Goal: Information Seeking & Learning: Learn about a topic

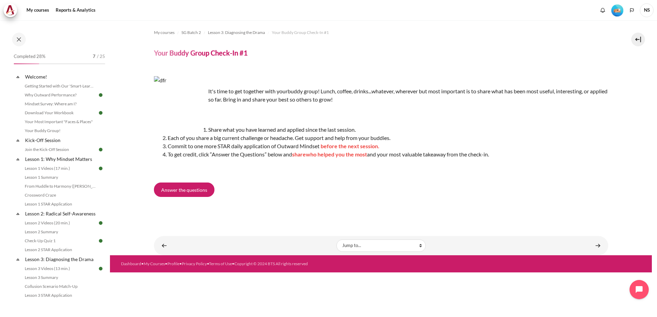
scroll to position [137, 0]
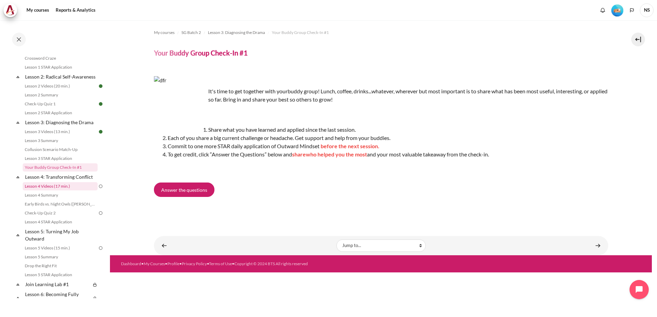
click at [62, 191] on link "Lesson 4 Videos (17 min.)" at bounding box center [60, 186] width 75 height 8
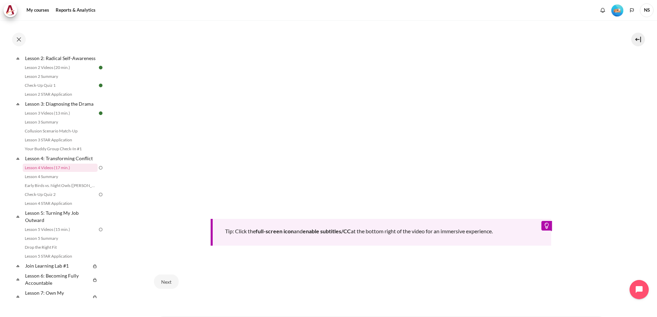
scroll to position [240, 0]
click at [164, 279] on button "Next" at bounding box center [166, 281] width 25 height 14
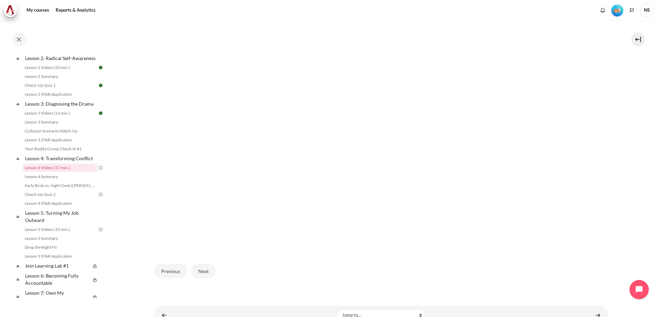
scroll to position [172, 0]
click at [206, 270] on button "Next" at bounding box center [203, 270] width 25 height 14
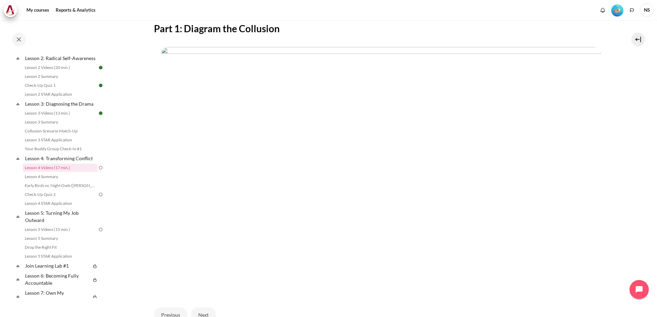
scroll to position [162, 0]
click at [204, 279] on button "Next" at bounding box center [203, 280] width 25 height 14
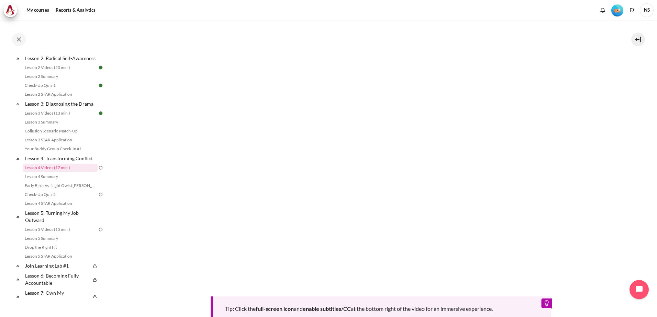
scroll to position [231, 0]
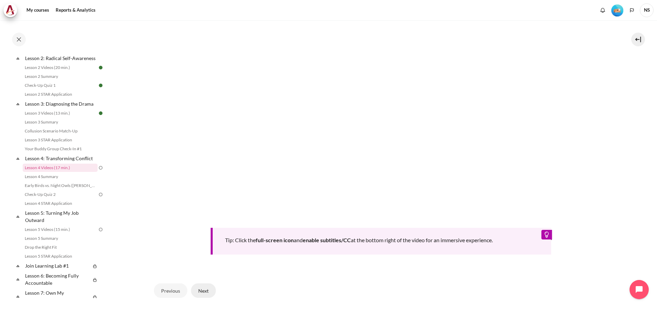
click at [212, 294] on button "Next" at bounding box center [203, 291] width 25 height 14
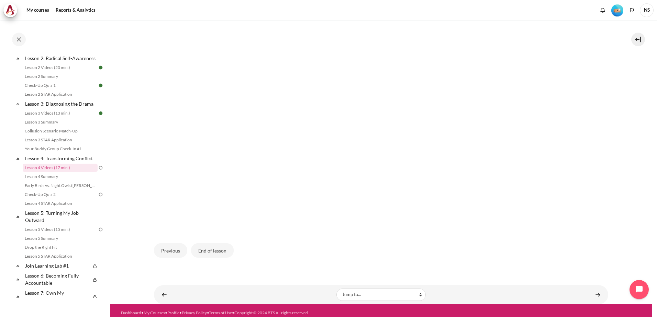
scroll to position [196, 0]
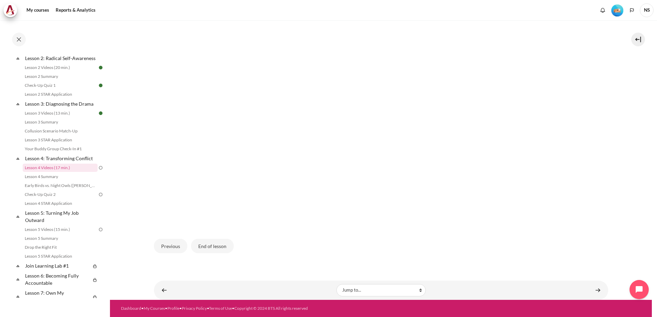
drag, startPoint x: 190, startPoint y: 280, endPoint x: 486, endPoint y: 229, distance: 300.4
click at [486, 229] on div "Content" at bounding box center [381, 102] width 454 height 259
click at [217, 247] on button "End of lesson" at bounding box center [212, 246] width 43 height 14
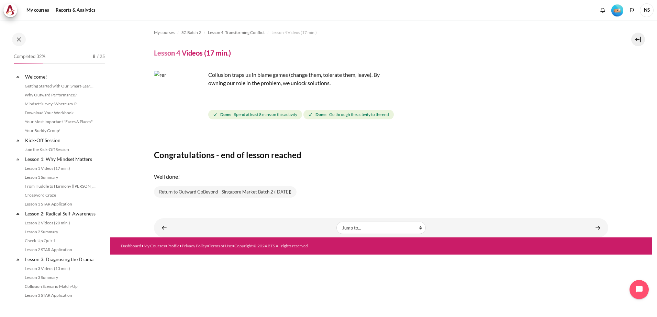
scroll to position [156, 0]
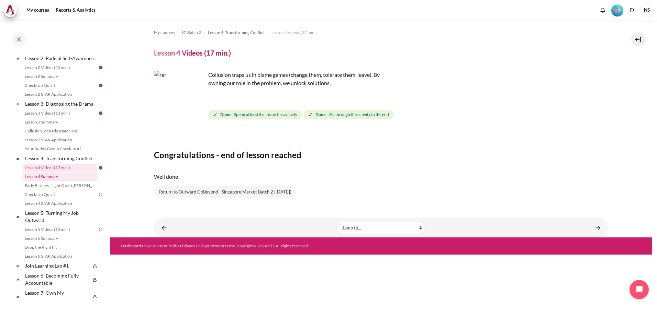
click at [52, 181] on link "Lesson 4 Summary" at bounding box center [60, 177] width 75 height 8
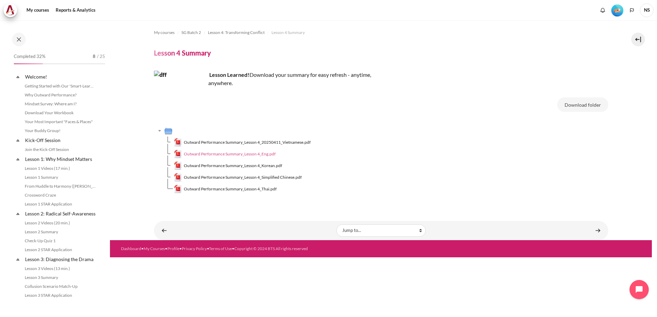
scroll to position [165, 0]
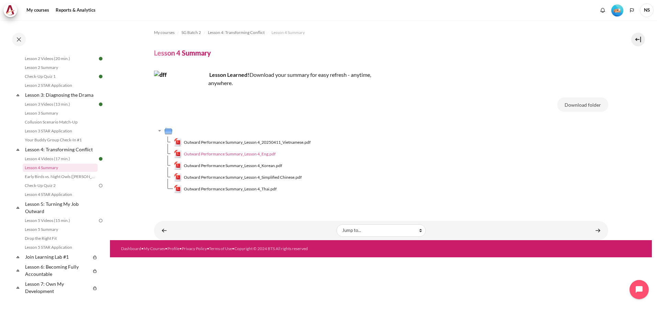
click at [259, 155] on span "Outward Performance Summary_Lesson 4_Eng.pdf" at bounding box center [230, 154] width 92 height 6
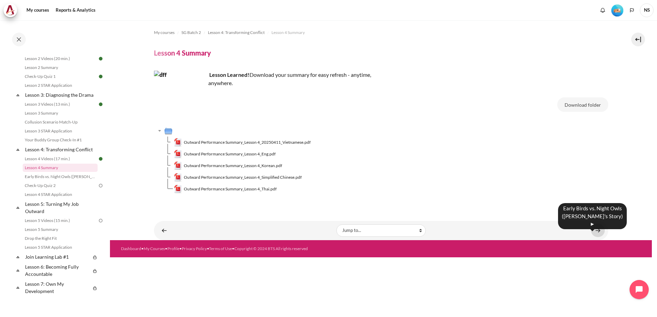
click at [594, 229] on link "Content" at bounding box center [598, 230] width 14 height 13
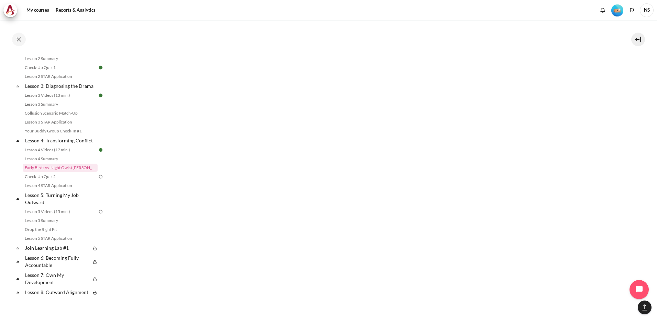
scroll to position [642, 0]
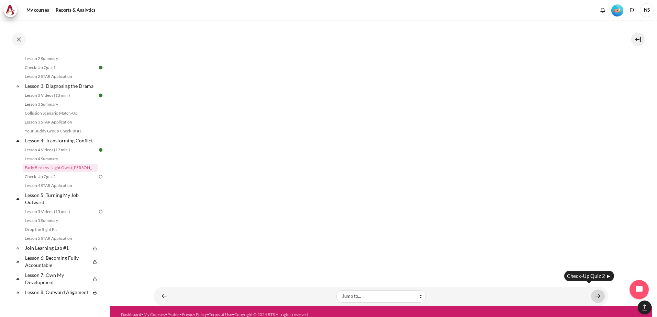
click at [594, 291] on link "Content" at bounding box center [598, 296] width 14 height 13
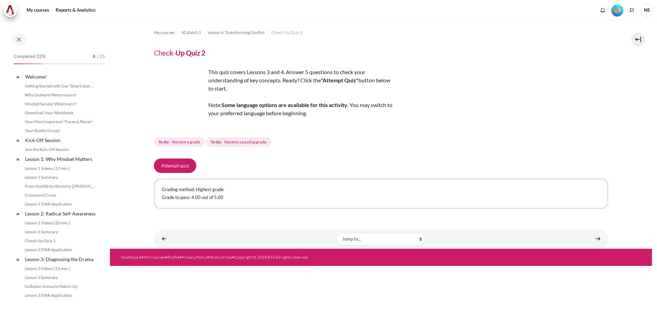
scroll to position [182, 0]
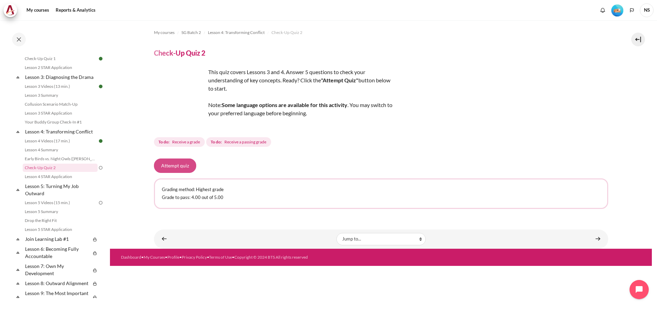
click at [175, 167] on button "Attempt quiz" at bounding box center [175, 166] width 42 height 14
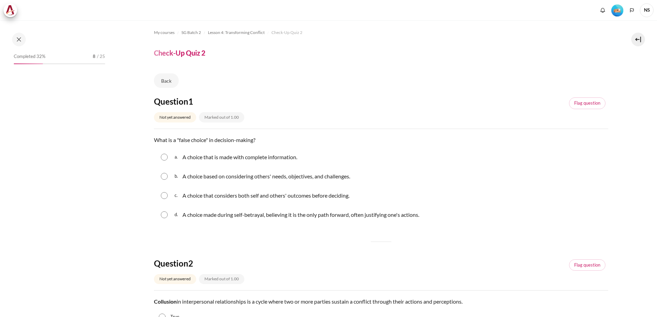
scroll to position [182, 0]
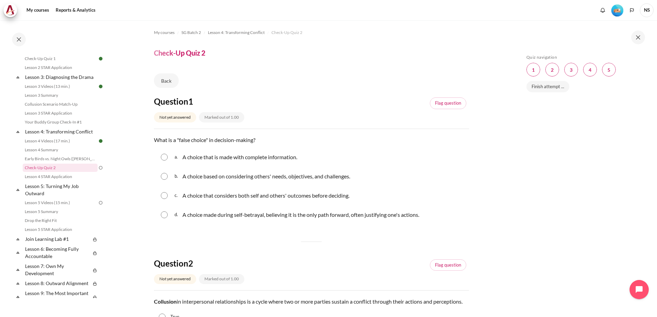
click at [164, 176] on input "Content" at bounding box center [164, 176] width 7 height 7
radio input "true"
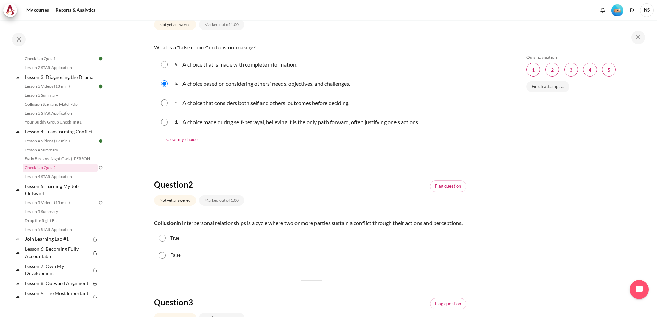
scroll to position [103, 0]
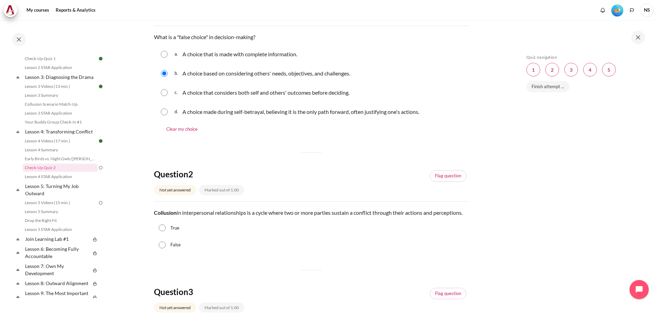
click at [159, 232] on input "True" at bounding box center [162, 228] width 7 height 7
radio input "true"
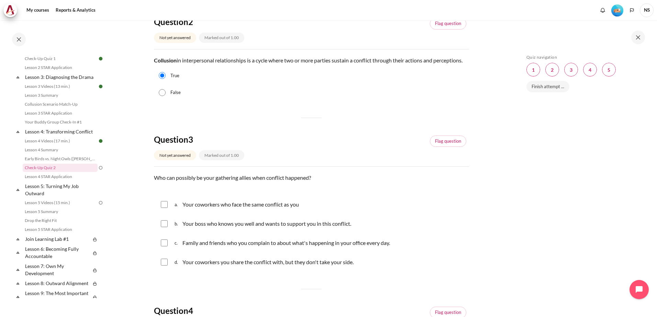
scroll to position [309, 0]
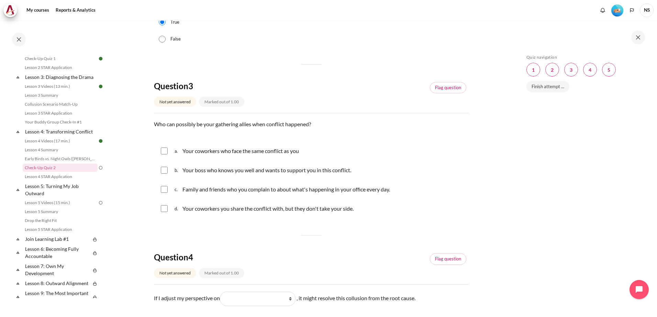
click at [165, 155] on input "Content" at bounding box center [164, 151] width 7 height 7
checkbox input "true"
click at [164, 193] on input "Content" at bounding box center [164, 189] width 7 height 7
checkbox input "true"
click at [167, 212] on input "Content" at bounding box center [164, 208] width 7 height 7
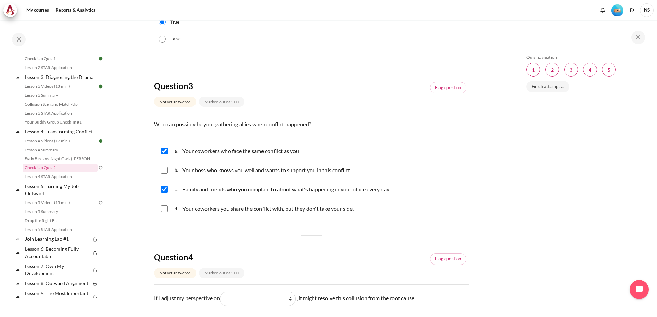
checkbox input "true"
click at [162, 174] on input "Content" at bounding box center [164, 170] width 7 height 7
checkbox input "true"
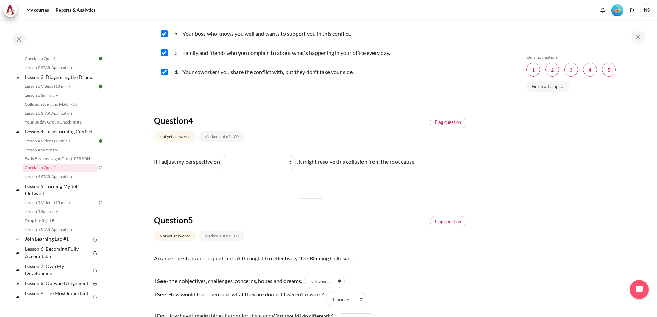
scroll to position [447, 0]
click at [293, 169] on select "What they do What I see and feel about what they do What I do What they see and…" at bounding box center [258, 162] width 76 height 14
select select "2"
click at [222, 162] on select "What they do What I see and feel about what they do What I do What they see and…" at bounding box center [258, 162] width 76 height 14
click at [294, 169] on select "What they do What I see and feel about what they do What I do What they see and…" at bounding box center [258, 162] width 76 height 14
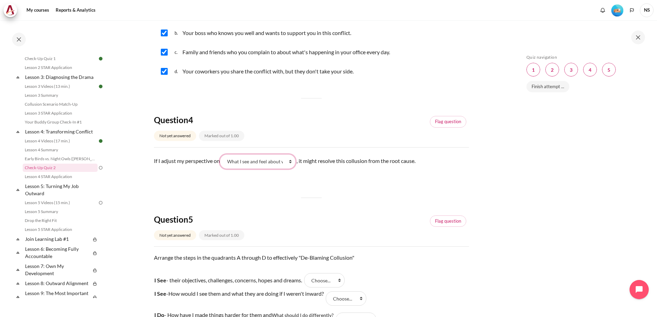
click at [222, 162] on select "What they do What I see and feel about what they do What I do What they see and…" at bounding box center [258, 162] width 76 height 14
click at [322, 195] on div "Question 1 Not yet answered Marked out of 1.00 Flag question Question text What…" at bounding box center [311, 17] width 315 height 735
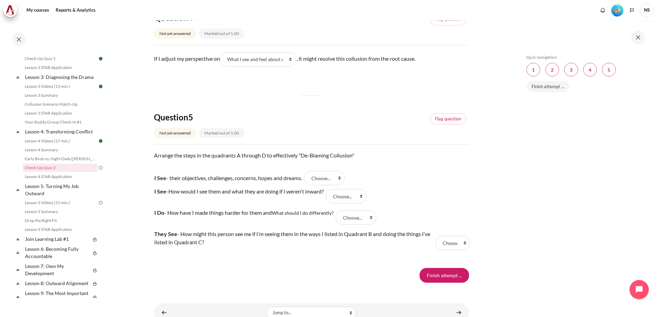
scroll to position [550, 0]
click at [345, 184] on select "Choose... D C B A" at bounding box center [324, 177] width 41 height 14
click at [413, 180] on tr "I See - their objectives, challenges, concerns, hopes and dreams. Answer 1 Ques…" at bounding box center [311, 177] width 315 height 15
click at [453, 178] on div "Question text Arrange the steps in the quadrants A through D to effectively "De…" at bounding box center [311, 204] width 315 height 106
click at [370, 224] on select "Choose... D C B A" at bounding box center [356, 217] width 41 height 14
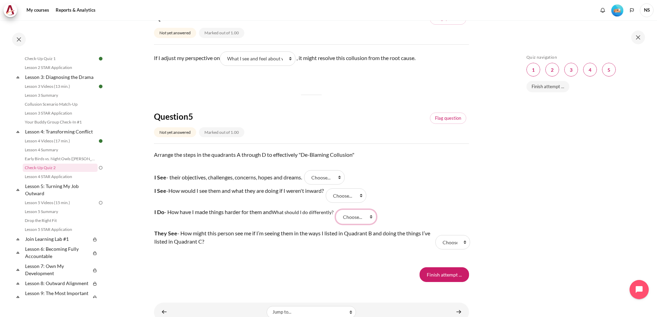
select select "4"
click at [337, 218] on select "Choose... D C B A" at bounding box center [356, 217] width 41 height 14
click at [362, 203] on select "Choose... D C B A" at bounding box center [346, 196] width 41 height 14
select select "3"
click at [330, 197] on select "Choose... D C B A" at bounding box center [346, 196] width 41 height 14
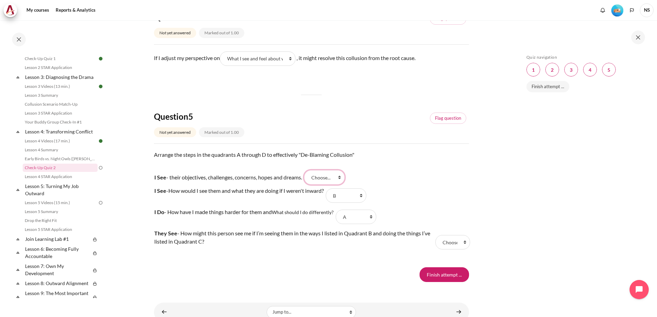
click at [345, 185] on select "Choose... D C B A" at bounding box center [324, 177] width 41 height 14
select select "2"
click at [308, 179] on select "Choose... D C B A" at bounding box center [324, 177] width 41 height 14
click at [444, 250] on select "Choose... D C B A" at bounding box center [452, 242] width 35 height 14
select select "1"
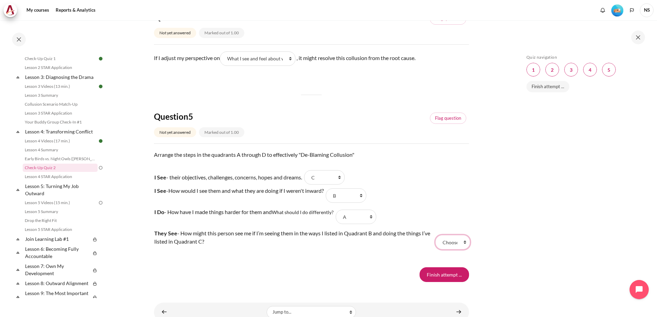
click at [435, 244] on select "Choose... D C B A" at bounding box center [452, 242] width 35 height 14
click at [374, 224] on select "Choose... D C B A" at bounding box center [356, 217] width 41 height 14
select select "2"
click at [337, 218] on select "Choose... D C B A" at bounding box center [356, 217] width 41 height 14
click at [344, 185] on select "Choose... D C B A" at bounding box center [324, 177] width 41 height 14
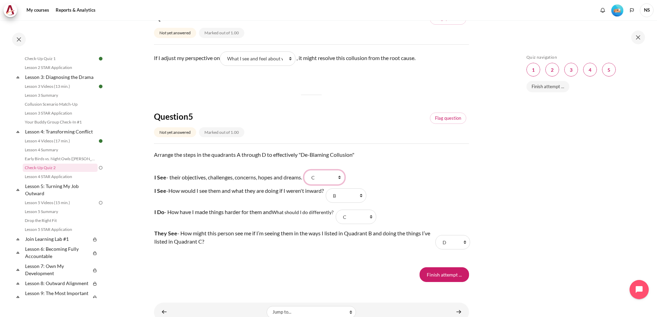
select select "4"
click at [308, 179] on select "Choose... D C B A" at bounding box center [324, 177] width 41 height 14
click at [392, 198] on tr "I See - How would I see them and what they are doing if I weren't inward? Answe…" at bounding box center [311, 195] width 315 height 21
click at [430, 282] on input "Finish attempt ..." at bounding box center [443, 275] width 49 height 14
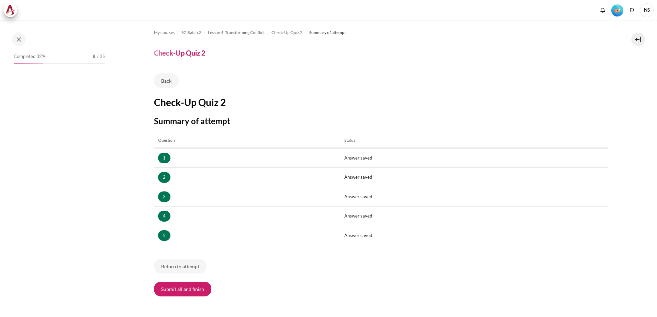
scroll to position [182, 0]
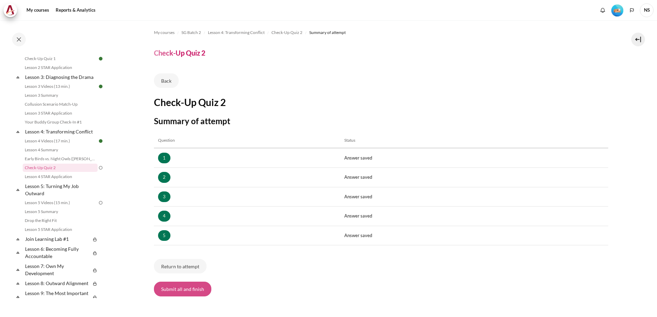
click at [177, 295] on button "Submit all and finish" at bounding box center [182, 289] width 57 height 14
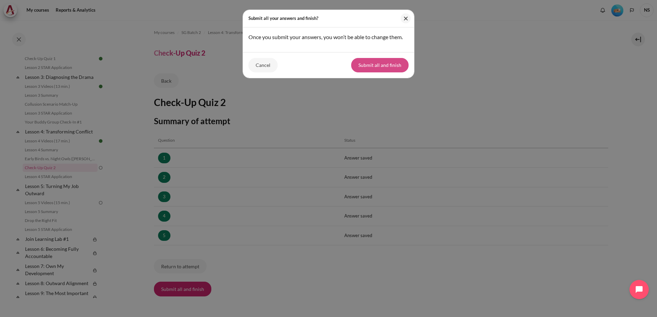
click at [383, 69] on button "Submit all and finish" at bounding box center [379, 65] width 57 height 14
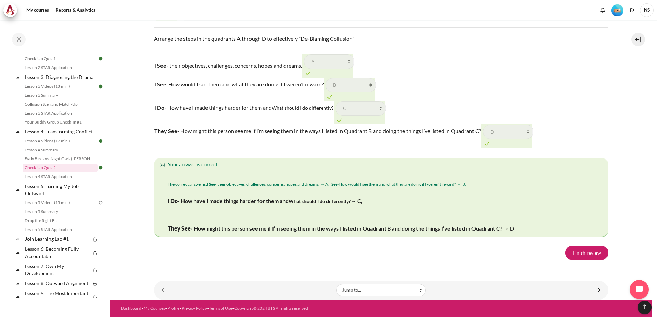
scroll to position [1113, 0]
click at [577, 252] on link "Finish review" at bounding box center [586, 253] width 43 height 14
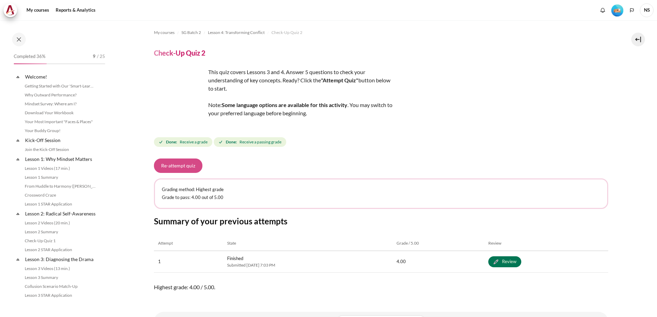
scroll to position [182, 0]
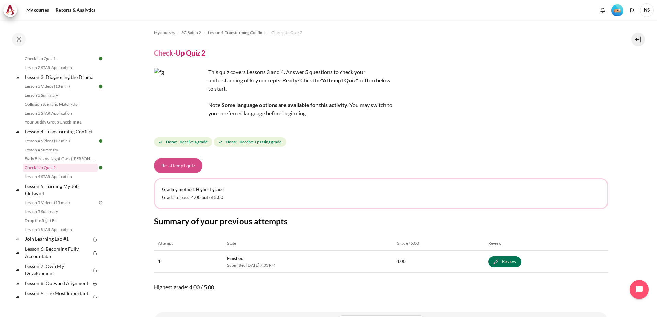
click at [190, 168] on button "Re-attempt quiz" at bounding box center [178, 166] width 48 height 14
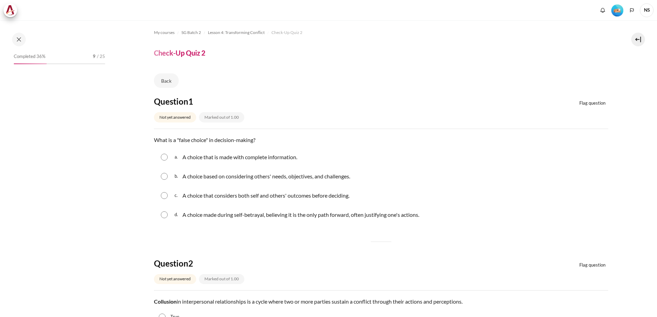
scroll to position [182, 0]
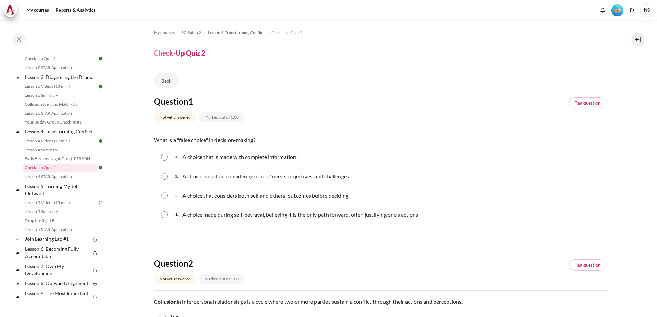
click at [166, 217] on input "Content" at bounding box center [164, 215] width 7 height 7
radio input "true"
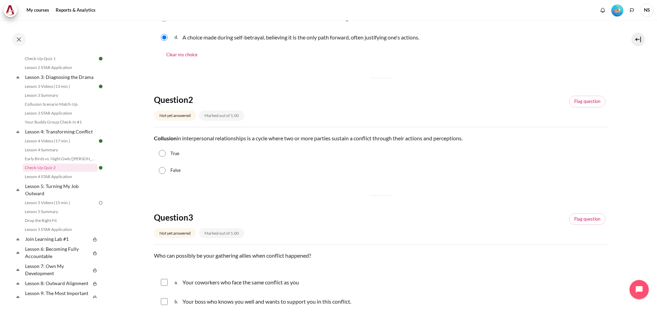
scroll to position [240, 0]
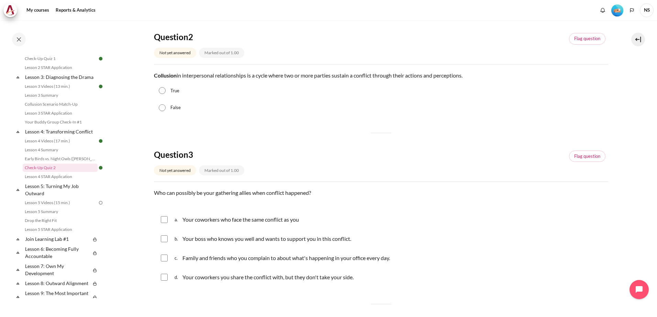
click at [161, 91] on input "True" at bounding box center [162, 90] width 7 height 7
radio input "true"
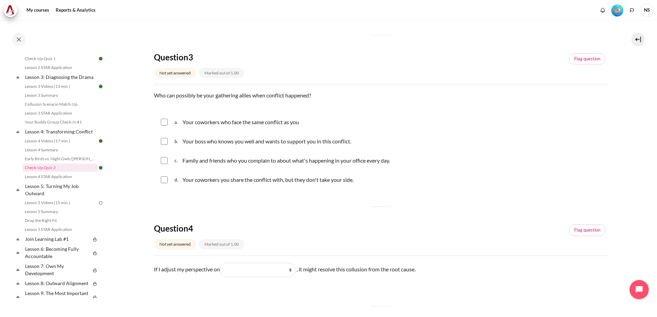
scroll to position [344, 0]
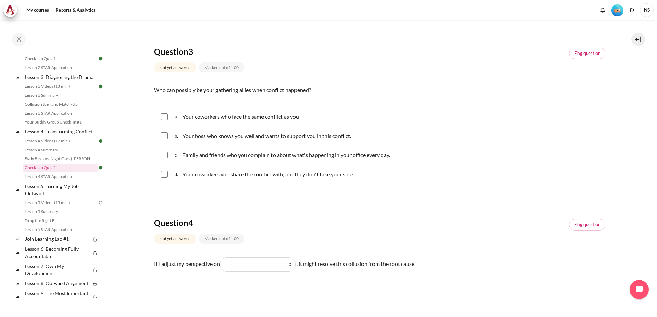
click at [158, 179] on div "d. Your coworkers you share the conflict with, but they don't take your side." at bounding box center [381, 175] width 454 height 18
click at [162, 156] on input "Content" at bounding box center [164, 155] width 7 height 7
checkbox input "true"
click at [163, 135] on input "Content" at bounding box center [164, 136] width 7 height 7
checkbox input "true"
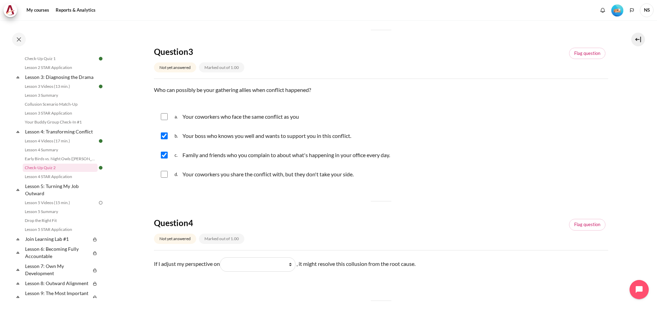
click at [164, 119] on input "Content" at bounding box center [164, 116] width 7 height 7
checkbox input "true"
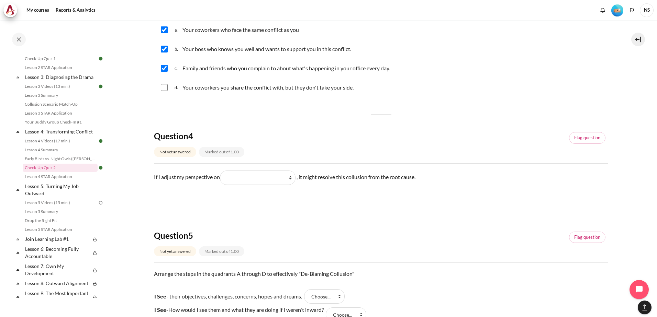
scroll to position [447, 0]
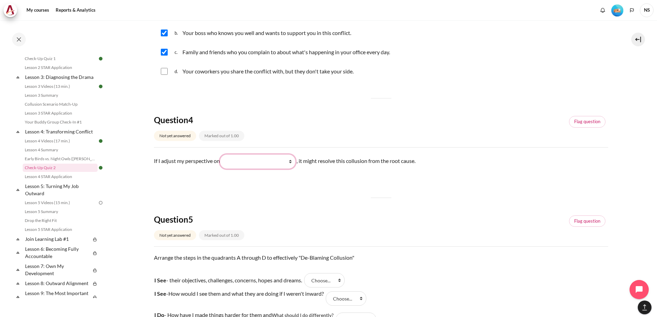
click at [291, 158] on select "What they do What I see and feel about what they do What I do What they see and…" at bounding box center [258, 162] width 76 height 14
select select "2"
click at [222, 155] on select "What they do What I see and feel about what they do What I do What they see and…" at bounding box center [258, 162] width 76 height 14
click at [345, 197] on div "Question 1 Not yet answered Marked out of 1.00 Flag question Question text What…" at bounding box center [381, 13] width 454 height 727
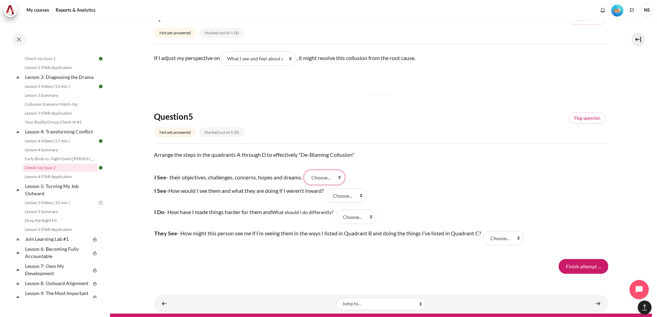
click at [340, 180] on select "Choose... D B C A" at bounding box center [324, 177] width 41 height 14
select select "4"
click at [308, 170] on select "Choose... D B C A" at bounding box center [324, 177] width 41 height 14
click at [355, 201] on select "Choose... D B C A" at bounding box center [346, 196] width 41 height 14
select select "2"
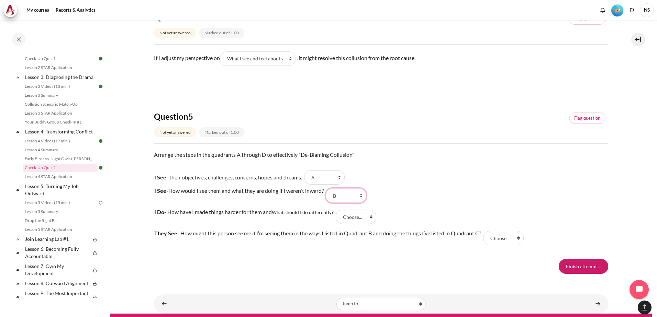
click at [330, 189] on select "Choose... D B C A" at bounding box center [346, 196] width 41 height 14
click at [370, 217] on select "Choose... D B C A" at bounding box center [356, 217] width 41 height 14
select select "3"
click at [337, 210] on select "Choose... D B C A" at bounding box center [356, 217] width 41 height 14
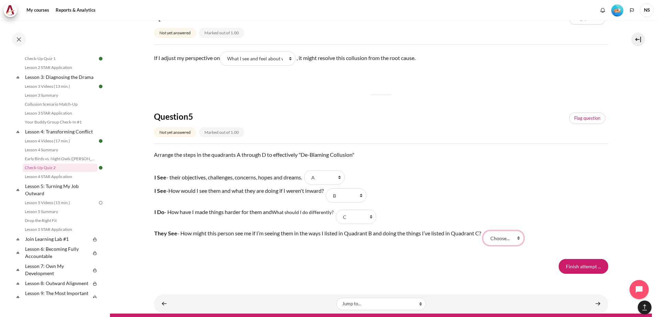
click at [502, 241] on select "Choose... D B C A" at bounding box center [503, 238] width 41 height 14
select select "1"
click at [486, 231] on select "Choose... D B C A" at bounding box center [503, 238] width 41 height 14
click at [583, 265] on input "Finish attempt ..." at bounding box center [583, 266] width 49 height 14
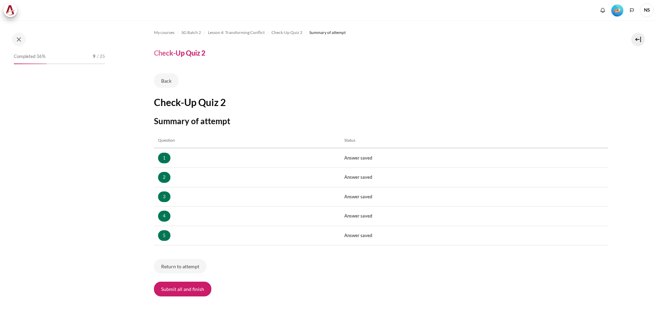
click at [179, 285] on button "Submit all and finish" at bounding box center [182, 289] width 57 height 14
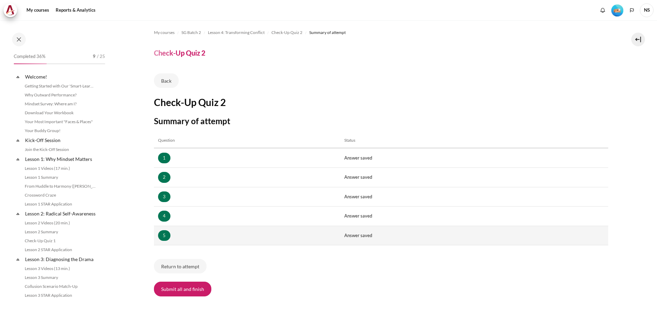
scroll to position [182, 0]
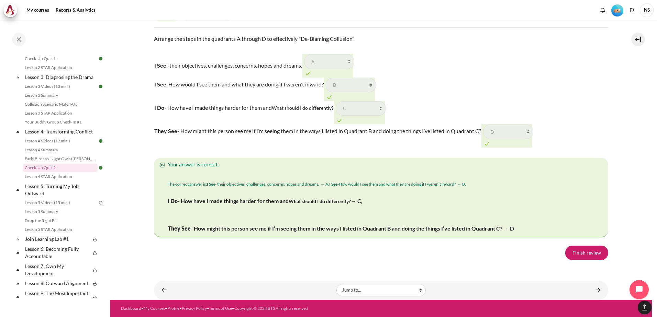
scroll to position [1113, 0]
click at [581, 259] on link "Finish review" at bounding box center [586, 253] width 43 height 14
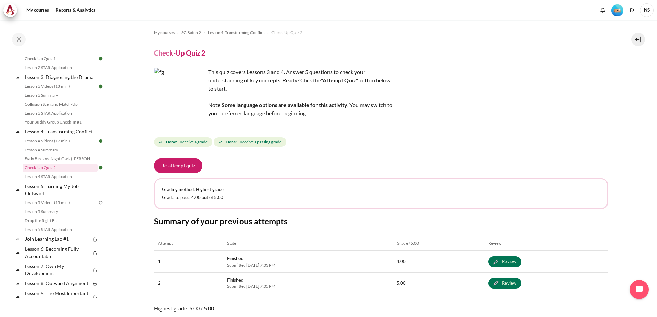
scroll to position [53, 0]
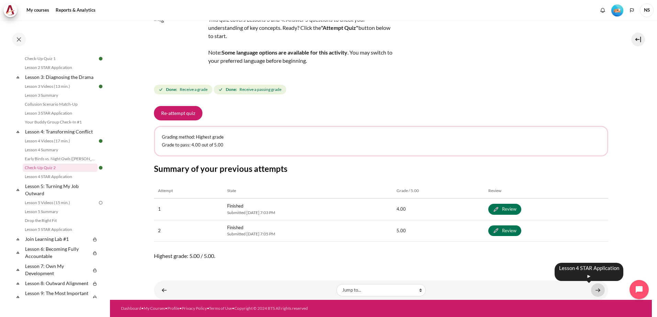
click at [591, 291] on link "Content" at bounding box center [598, 290] width 14 height 13
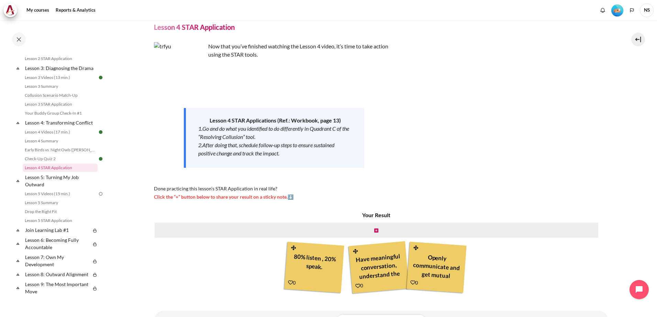
scroll to position [56, 0]
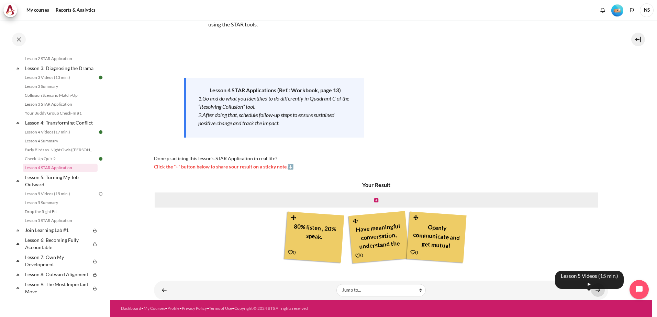
click at [597, 291] on link "Content" at bounding box center [598, 290] width 14 height 13
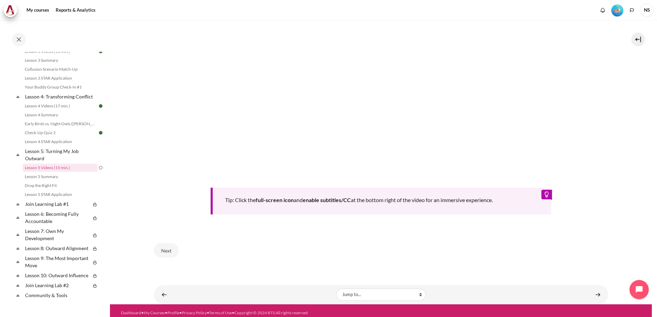
scroll to position [274, 0]
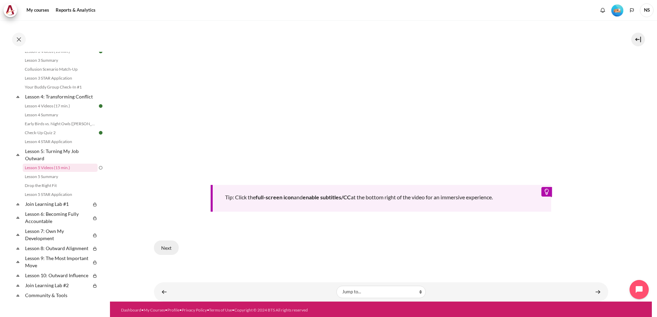
click at [172, 248] on button "Next" at bounding box center [166, 248] width 25 height 14
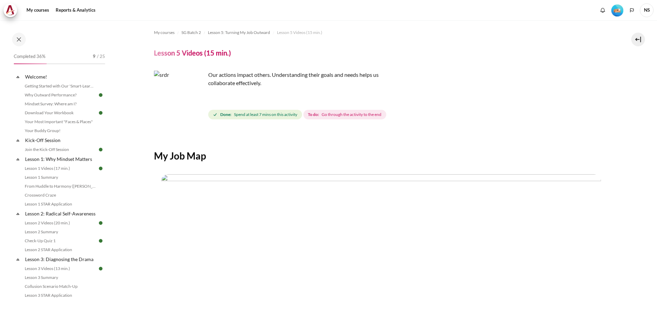
scroll to position [137, 0]
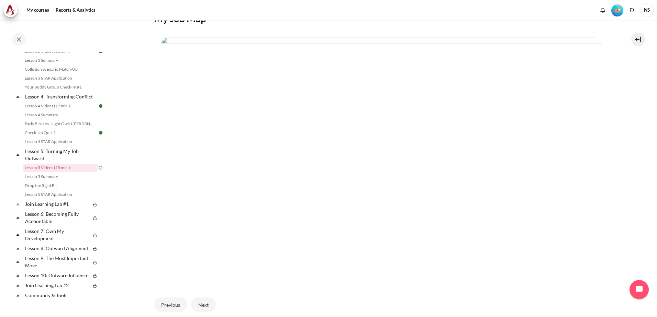
click at [291, 151] on img "Content" at bounding box center [381, 160] width 440 height 247
click at [309, 152] on img "Content" at bounding box center [381, 160] width 440 height 247
drag, startPoint x: 309, startPoint y: 152, endPoint x: 405, endPoint y: 105, distance: 107.5
click at [405, 105] on img "Content" at bounding box center [381, 160] width 440 height 247
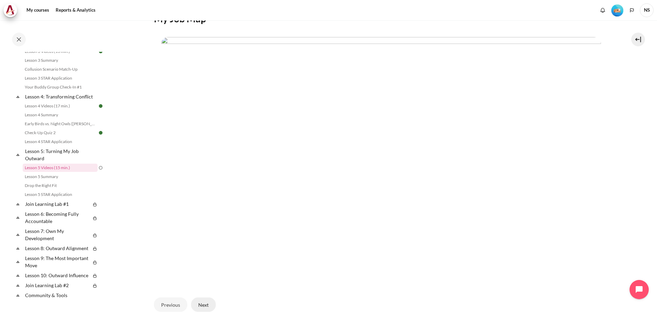
click at [203, 304] on button "Next" at bounding box center [203, 305] width 25 height 14
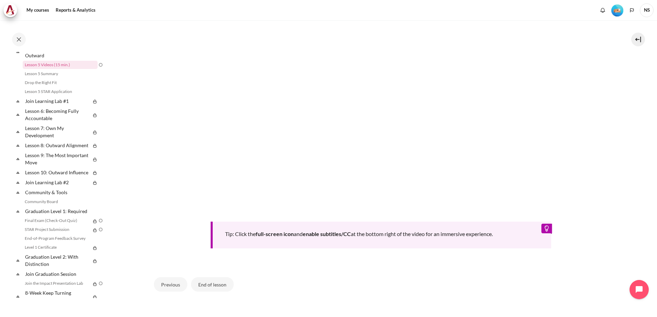
scroll to position [274, 0]
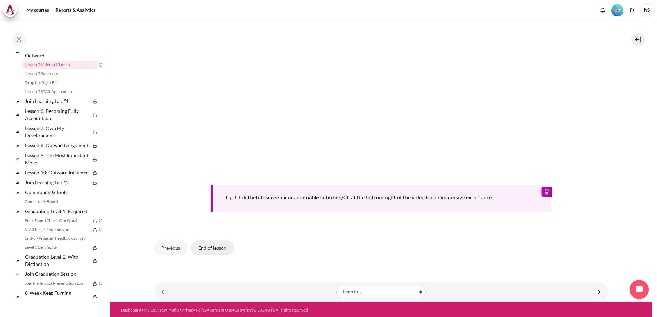
click at [225, 244] on button "End of lesson" at bounding box center [212, 248] width 43 height 14
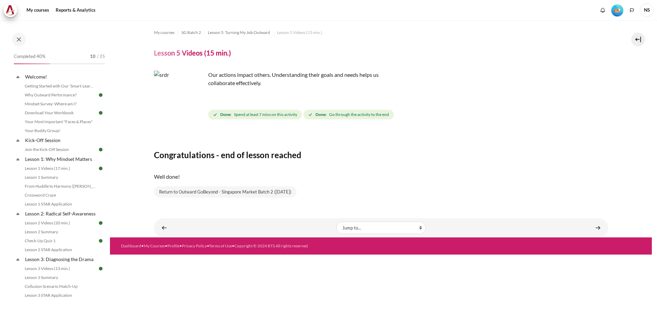
scroll to position [217, 0]
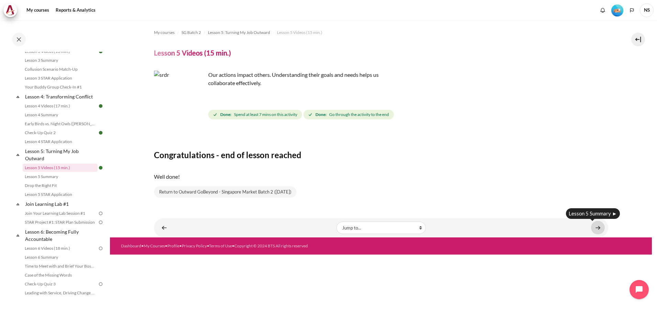
click at [594, 230] on link "Content" at bounding box center [598, 227] width 14 height 13
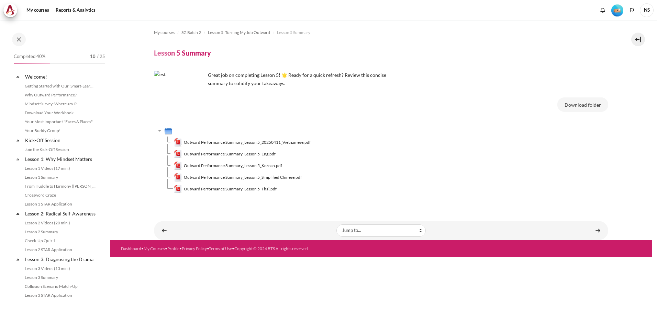
scroll to position [226, 0]
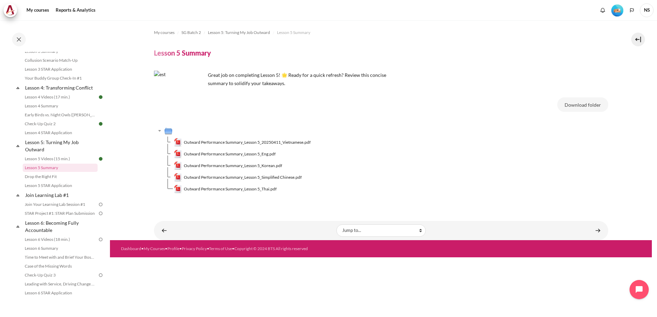
drag, startPoint x: 468, startPoint y: 148, endPoint x: 437, endPoint y: 141, distance: 32.1
click at [468, 148] on td "Outward Performance Summary_Lesson 5_20250411_Vietnamese.pdf" at bounding box center [391, 143] width 434 height 12
click at [268, 156] on span "Outward Performance Summary_Lesson 5_Eng.pdf" at bounding box center [230, 154] width 92 height 6
click at [599, 233] on link "Content" at bounding box center [598, 230] width 14 height 13
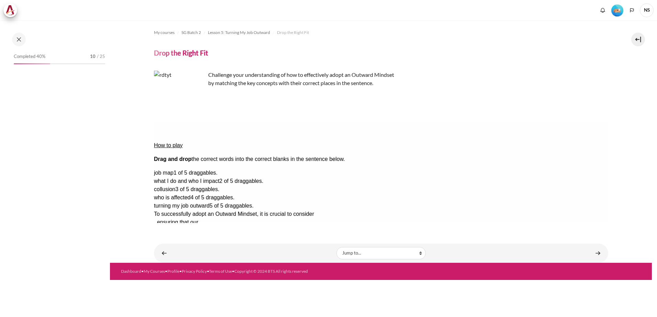
scroll to position [235, 0]
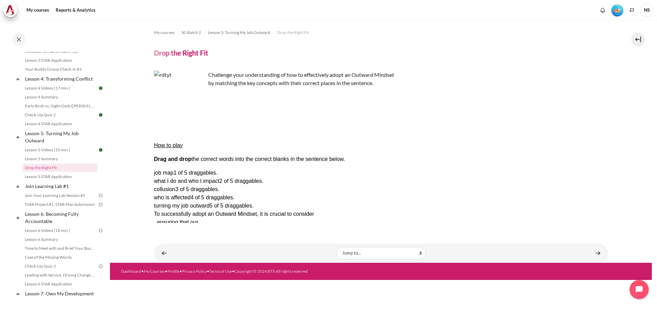
click at [392, 251] on div "Check Check the answers. The responses will be marked as correct, incorrect, or…" at bounding box center [381, 255] width 454 height 8
drag, startPoint x: 550, startPoint y: 161, endPoint x: 328, endPoint y: 144, distance: 222.6
click at [550, 146] on div "How to play Drag and drop the correct words into the correct blanks in the sent…" at bounding box center [381, 190] width 454 height 137
drag, startPoint x: 549, startPoint y: 152, endPoint x: 327, endPoint y: 155, distance: 221.6
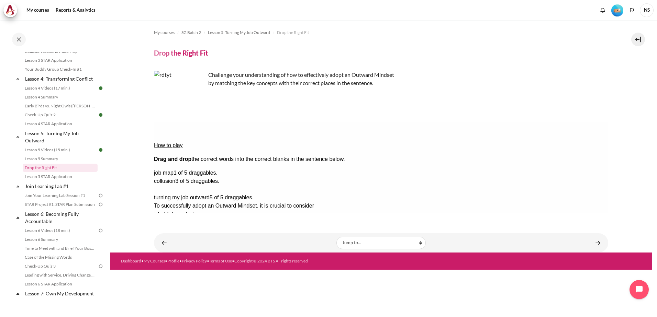
drag, startPoint x: 575, startPoint y: 172, endPoint x: 462, endPoint y: 153, distance: 114.3
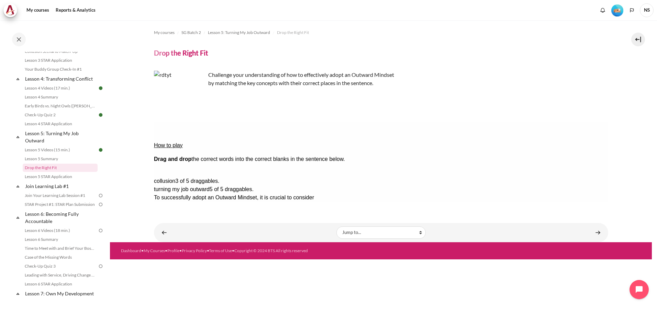
drag, startPoint x: 567, startPoint y: 151, endPoint x: 296, endPoint y: 161, distance: 271.9
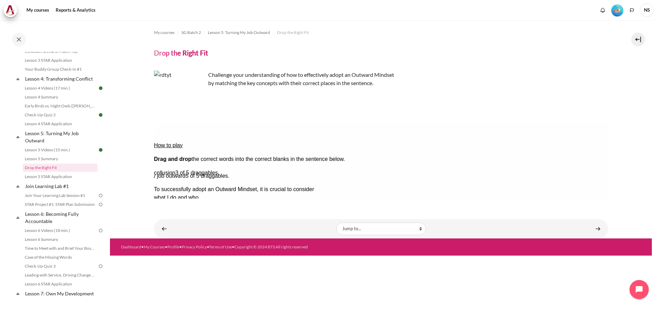
drag, startPoint x: 569, startPoint y: 162, endPoint x: 581, endPoint y: 154, distance: 14.9
drag, startPoint x: 586, startPoint y: 164, endPoint x: 458, endPoint y: 162, distance: 128.1
click at [167, 252] on button "Check Check the answers. The responses will be marked as correct, incorrect, or…" at bounding box center [163, 255] width 19 height 7
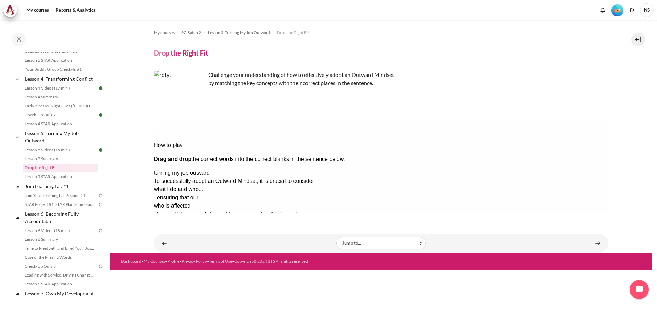
click at [204, 273] on button "Retry Retry the task. Reset all responses and start the task over again." at bounding box center [196, 276] width 16 height 7
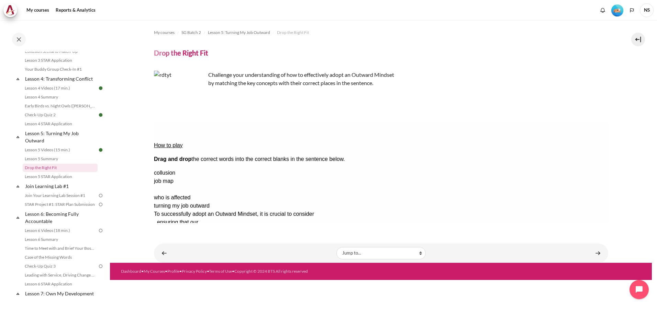
drag, startPoint x: 568, startPoint y: 176, endPoint x: 349, endPoint y: 150, distance: 220.1
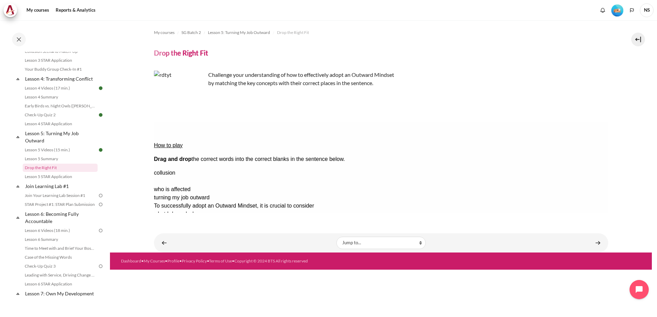
drag, startPoint x: 580, startPoint y: 164, endPoint x: 462, endPoint y: 149, distance: 119.3
drag, startPoint x: 587, startPoint y: 153, endPoint x: 469, endPoint y: 135, distance: 120.2
drag, startPoint x: 576, startPoint y: 160, endPoint x: 445, endPoint y: 158, distance: 131.6
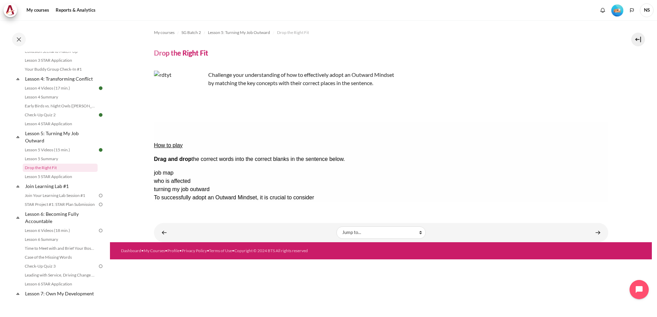
drag, startPoint x: 446, startPoint y: 163, endPoint x: 310, endPoint y: 165, distance: 136.0
drag, startPoint x: 569, startPoint y: 151, endPoint x: 441, endPoint y: 161, distance: 127.9
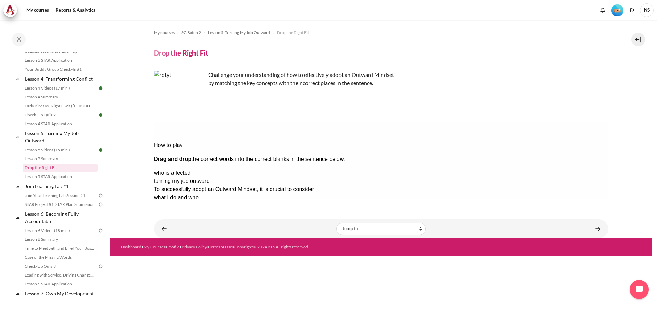
drag, startPoint x: 455, startPoint y: 162, endPoint x: 462, endPoint y: 154, distance: 10.5
drag, startPoint x: 585, startPoint y: 154, endPoint x: 457, endPoint y: 168, distance: 128.9
click at [172, 252] on button "Check Check the answers. The responses will be marked as correct, incorrect, or…" at bounding box center [163, 255] width 19 height 7
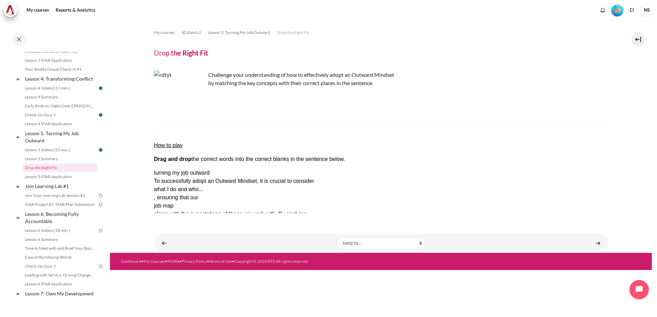
click at [204, 273] on button "Retry Retry the task. Reset all responses and start the task over again." at bounding box center [196, 276] width 16 height 7
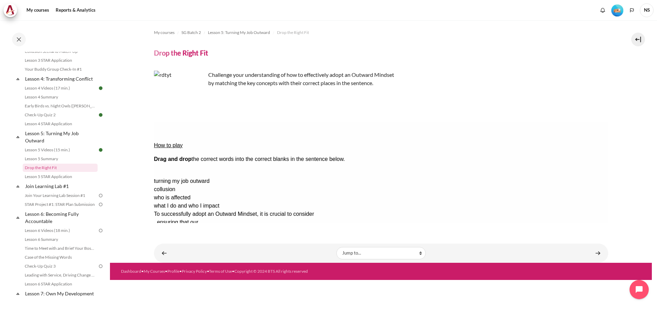
drag, startPoint x: 554, startPoint y: 151, endPoint x: 454, endPoint y: 154, distance: 100.0
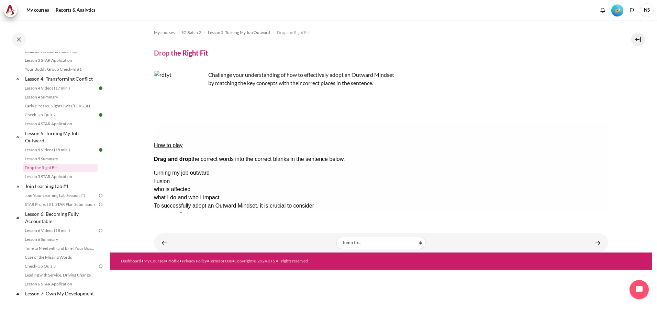
drag, startPoint x: 564, startPoint y: 161, endPoint x: 559, endPoint y: 161, distance: 5.5
drag, startPoint x: 563, startPoint y: 175, endPoint x: 448, endPoint y: 167, distance: 115.7
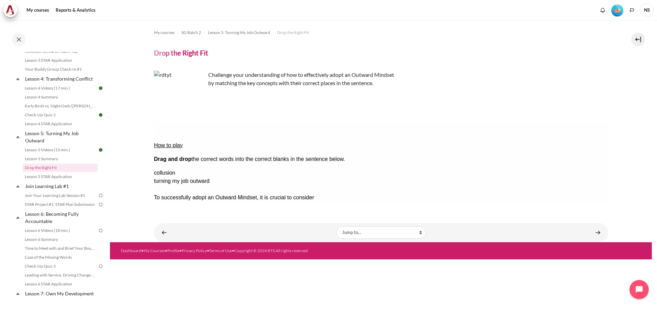
drag, startPoint x: 562, startPoint y: 173, endPoint x: 341, endPoint y: 151, distance: 222.7
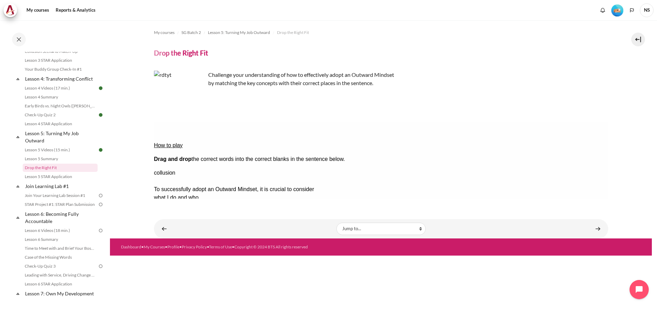
drag, startPoint x: 560, startPoint y: 161, endPoint x: 288, endPoint y: 159, distance: 271.4
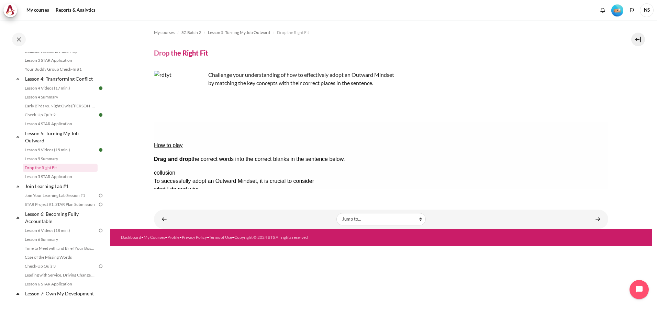
click at [172, 252] on button "Check Check the answers. The responses will be marked as correct, incorrect, or…" at bounding box center [163, 255] width 19 height 7
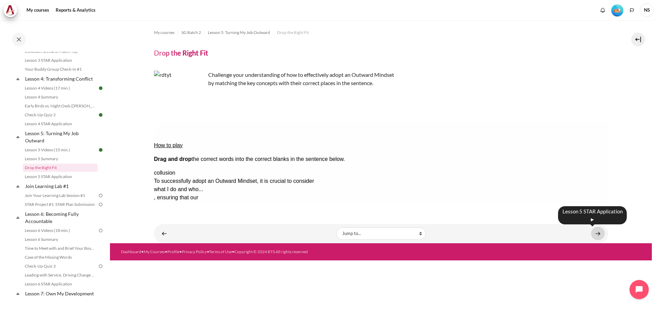
click at [597, 235] on link "Content" at bounding box center [598, 233] width 14 height 13
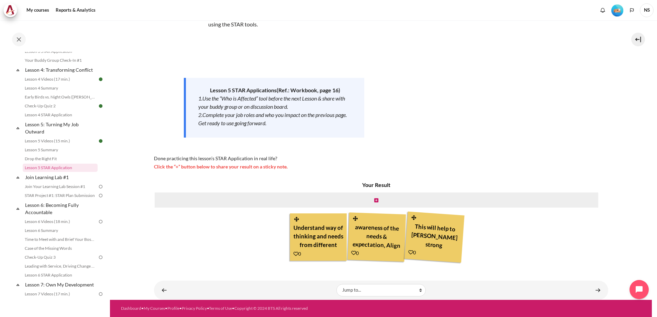
scroll to position [16, 0]
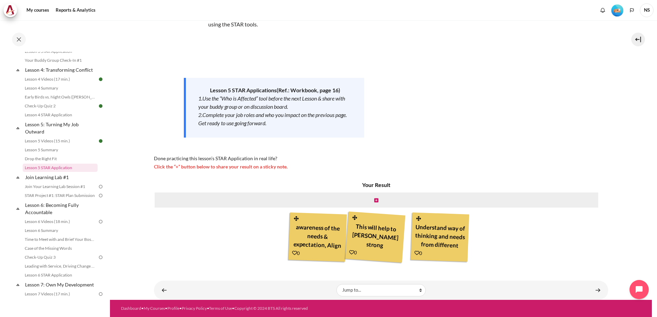
click at [294, 255] on icon "Content" at bounding box center [294, 253] width 5 height 5
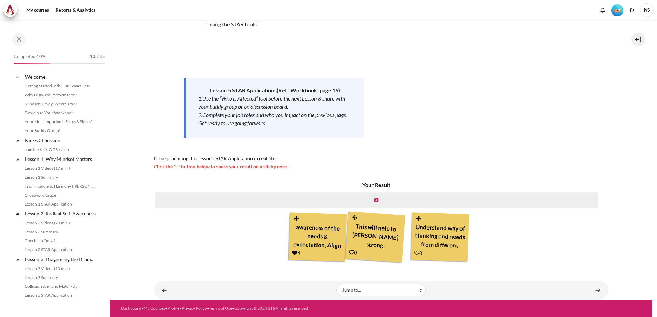
scroll to position [244, 0]
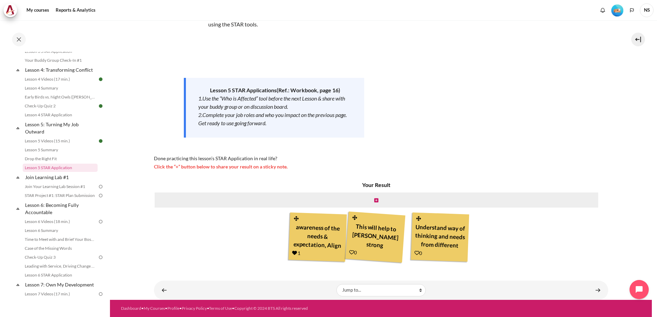
click at [417, 252] on icon "Content" at bounding box center [416, 253] width 5 height 5
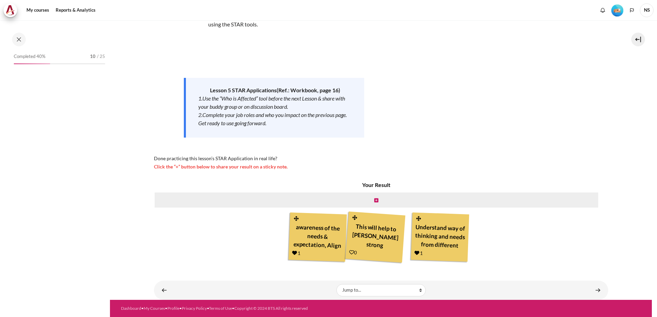
scroll to position [244, 0]
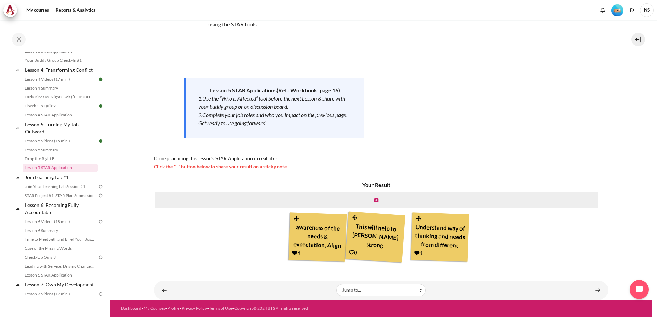
click at [351, 252] on icon "Content" at bounding box center [351, 252] width 5 height 5
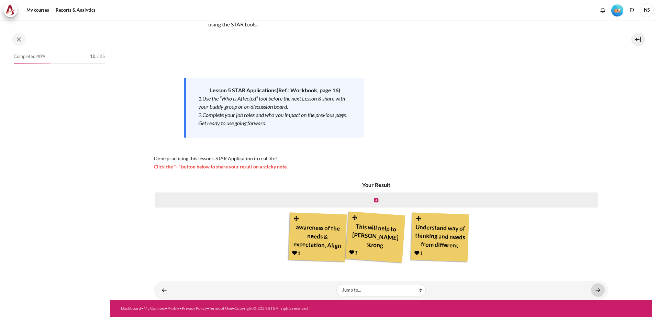
scroll to position [244, 0]
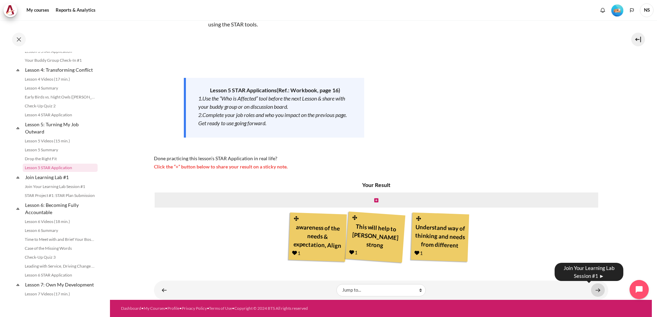
click at [592, 288] on link "Content" at bounding box center [598, 290] width 14 height 13
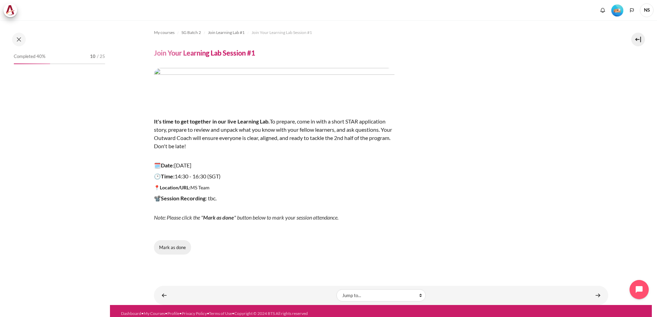
scroll to position [263, 0]
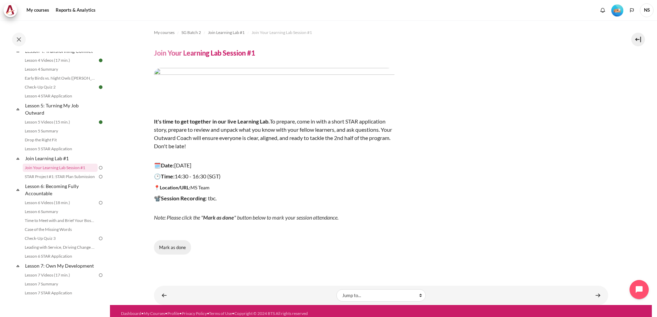
click at [171, 246] on button "Mark as done" at bounding box center [172, 247] width 37 height 14
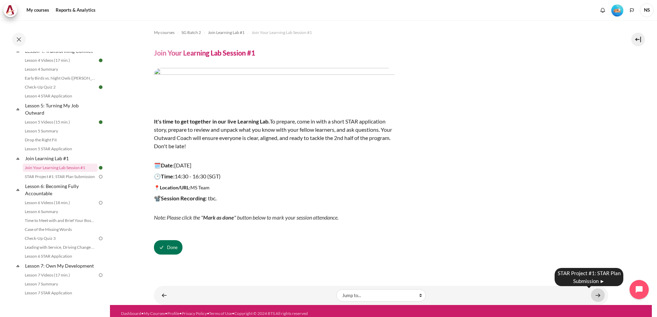
click at [598, 299] on link "Content" at bounding box center [598, 295] width 14 height 13
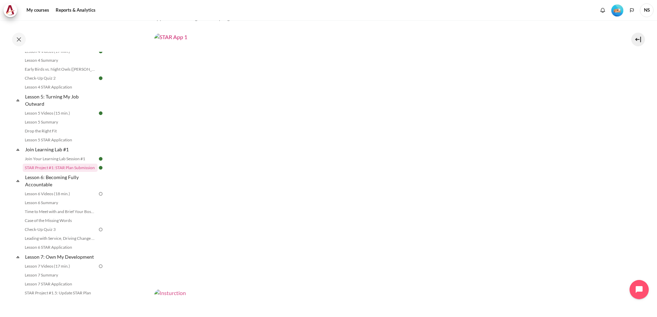
scroll to position [51, 0]
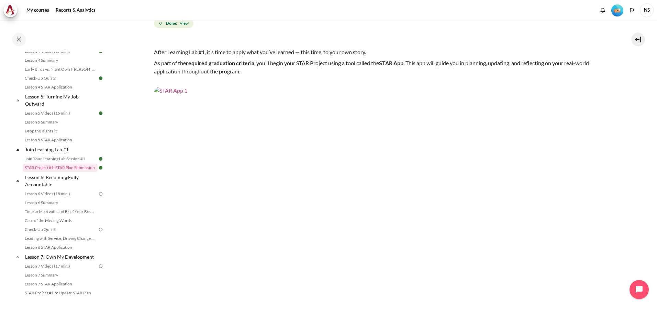
click at [403, 178] on img "Content" at bounding box center [381, 215] width 454 height 256
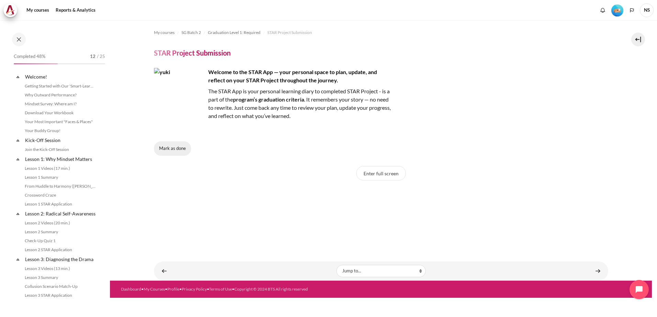
scroll to position [587, 0]
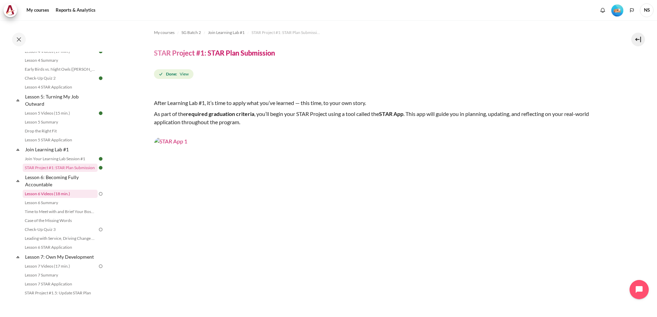
click at [79, 198] on link "Lesson 6 Videos (18 min.)" at bounding box center [60, 194] width 75 height 8
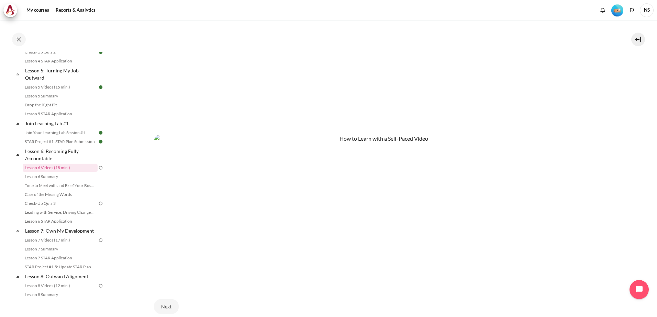
scroll to position [367, 0]
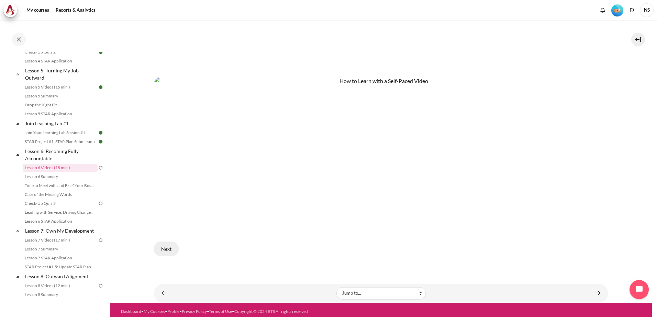
click at [170, 248] on button "Next" at bounding box center [166, 249] width 25 height 14
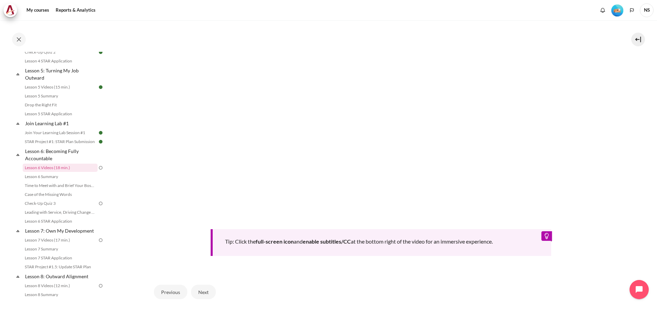
scroll to position [274, 0]
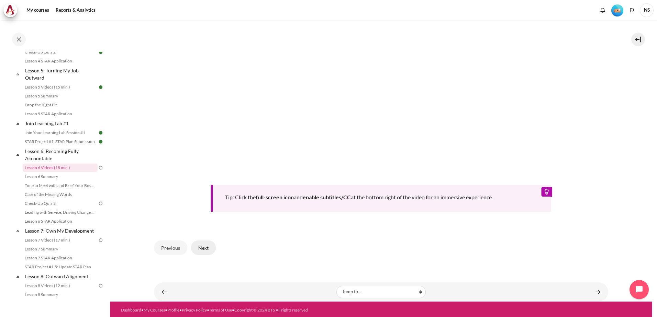
click at [208, 249] on button "Next" at bounding box center [203, 248] width 25 height 14
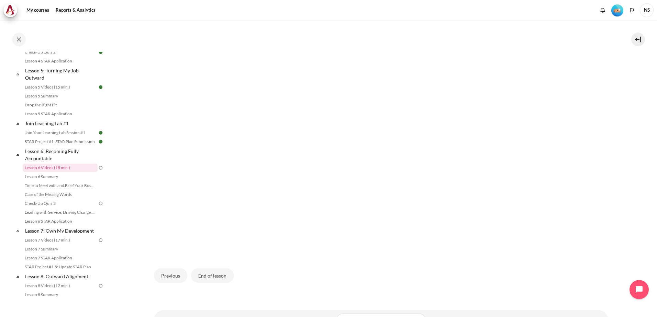
scroll to position [196, 0]
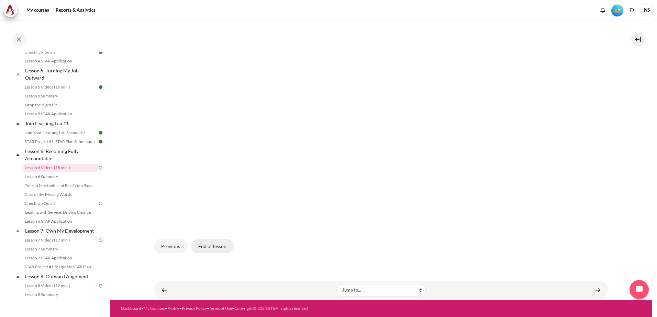
click at [215, 248] on button "End of lesson" at bounding box center [212, 246] width 43 height 14
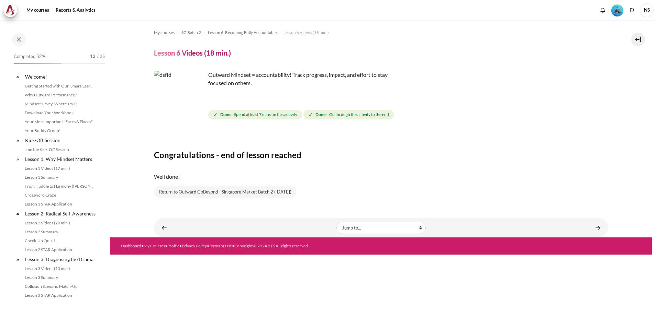
scroll to position [298, 0]
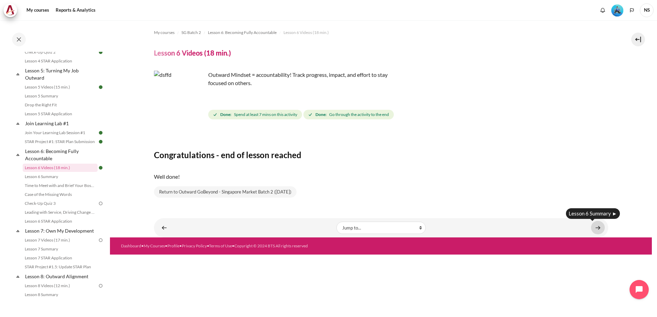
click at [599, 229] on link "Content" at bounding box center [598, 227] width 14 height 13
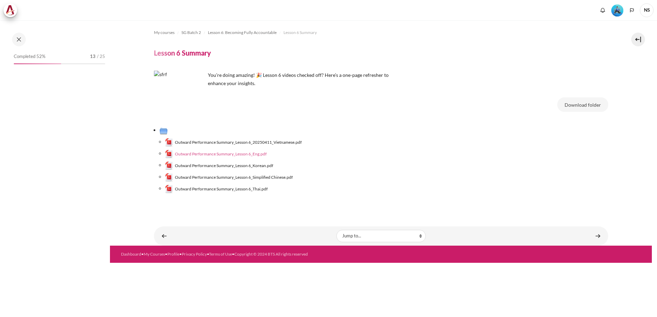
click at [245, 155] on span "Outward Performance Summary_Lesson 6_Eng.pdf" at bounding box center [221, 154] width 92 height 6
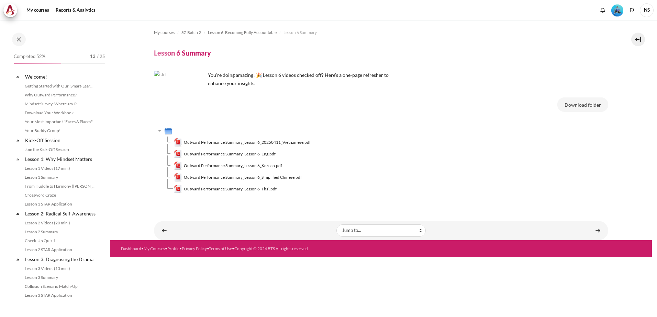
scroll to position [307, 0]
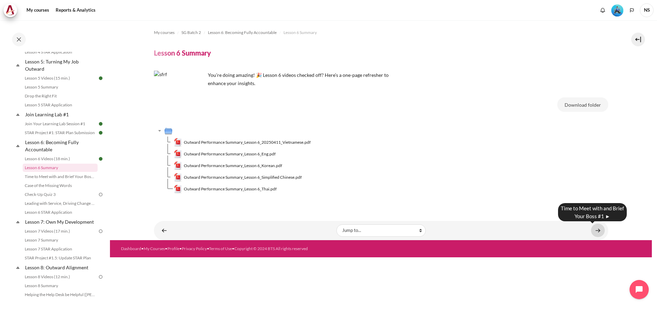
click at [597, 230] on link "Content" at bounding box center [598, 230] width 14 height 13
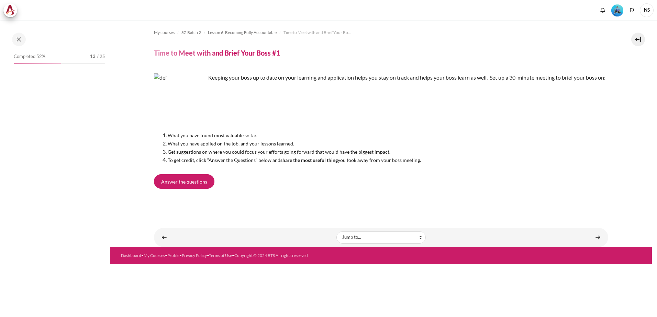
scroll to position [316, 0]
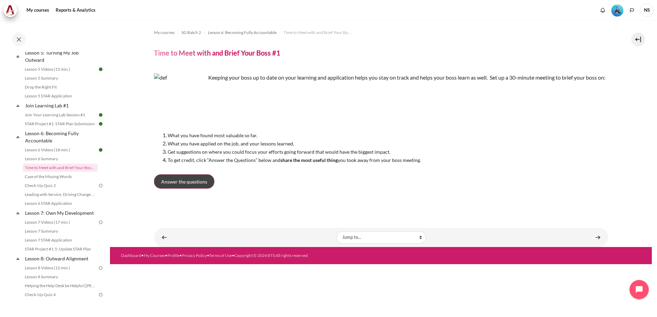
click at [197, 189] on link "Answer the questions" at bounding box center [184, 182] width 60 height 14
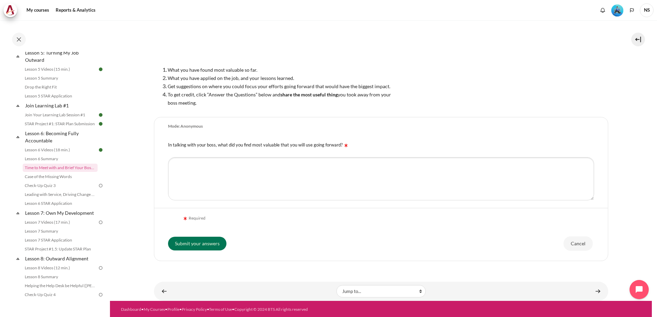
scroll to position [78, 0]
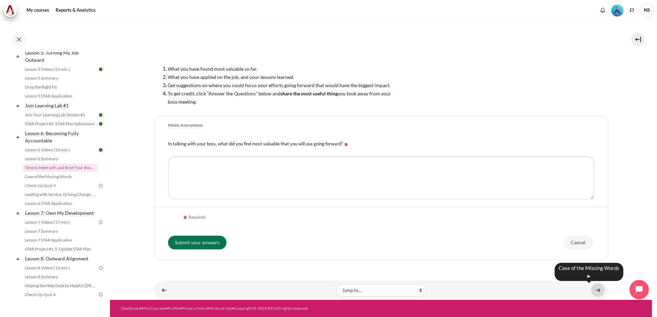
click at [591, 290] on link "Content" at bounding box center [598, 290] width 14 height 13
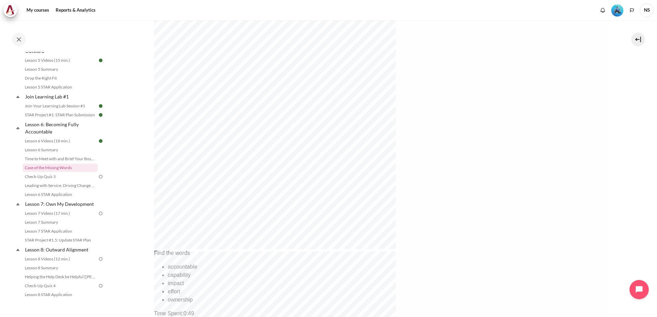
scroll to position [234, 0]
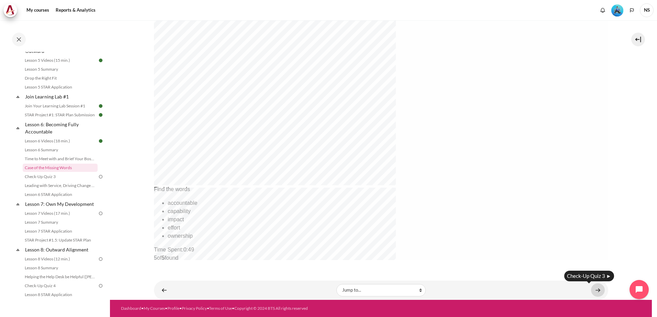
click at [591, 291] on link "Content" at bounding box center [598, 290] width 14 height 13
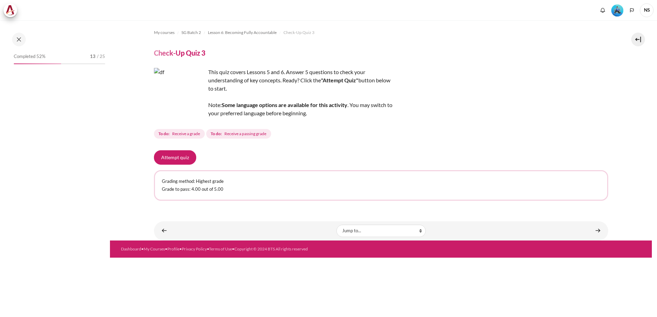
scroll to position [334, 0]
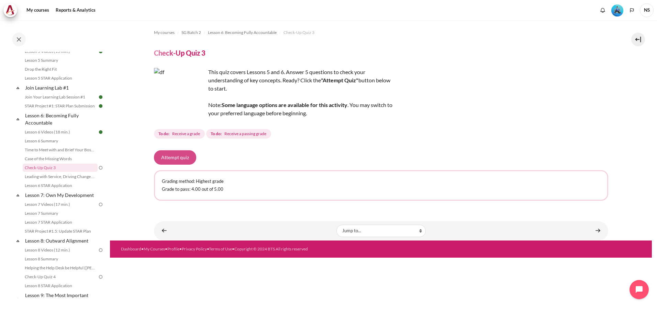
click at [178, 161] on button "Attempt quiz" at bounding box center [175, 157] width 42 height 14
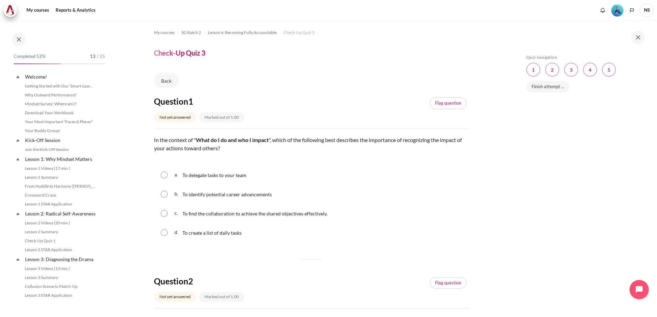
scroll to position [334, 0]
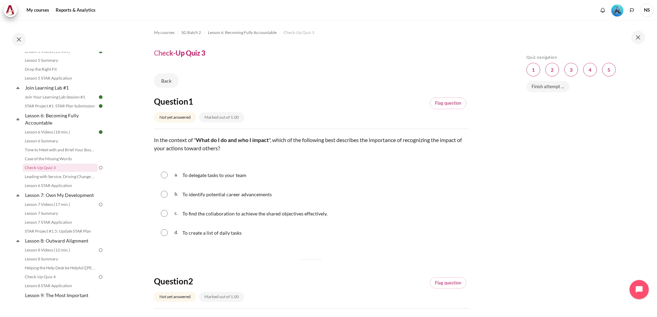
click at [164, 212] on input "Content" at bounding box center [164, 213] width 7 height 7
radio input "true"
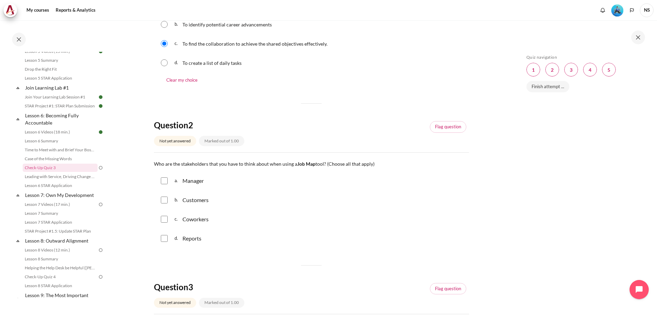
scroll to position [172, 0]
drag, startPoint x: 165, startPoint y: 179, endPoint x: 166, endPoint y: 190, distance: 11.4
click at [166, 179] on input "Content" at bounding box center [164, 179] width 7 height 7
checkbox input "true"
drag, startPoint x: 166, startPoint y: 198, endPoint x: 166, endPoint y: 203, distance: 5.5
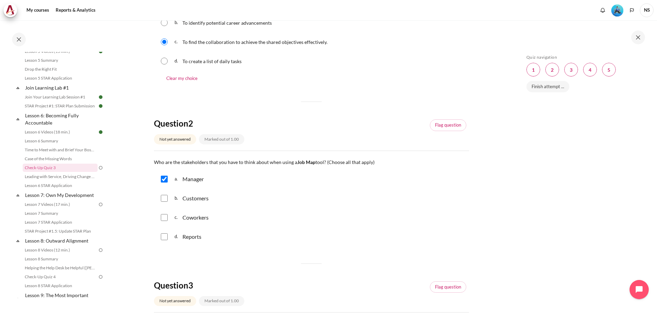
click at [166, 199] on input "Content" at bounding box center [164, 198] width 7 height 7
checkbox input "true"
click at [165, 223] on div "c. Coworkers" at bounding box center [311, 218] width 315 height 18
click at [165, 217] on input "Content" at bounding box center [164, 217] width 7 height 7
checkbox input "true"
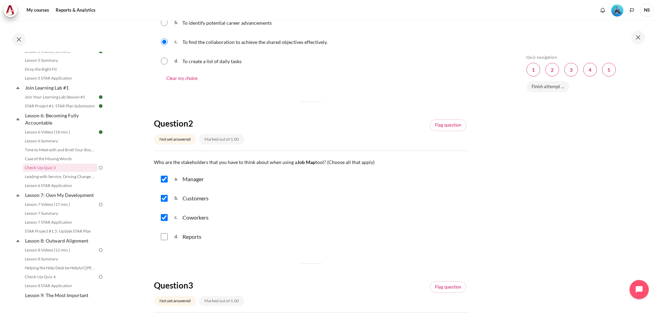
click at [164, 235] on input "Content" at bounding box center [164, 237] width 7 height 7
checkbox input "true"
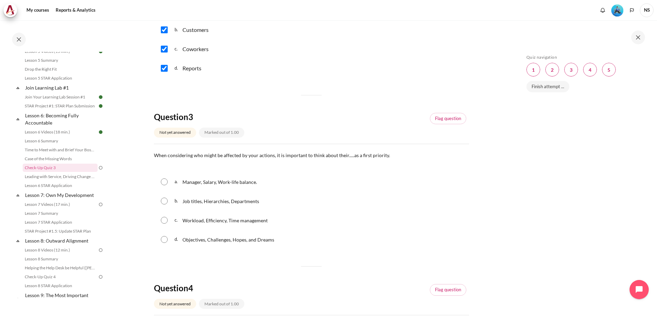
scroll to position [378, 0]
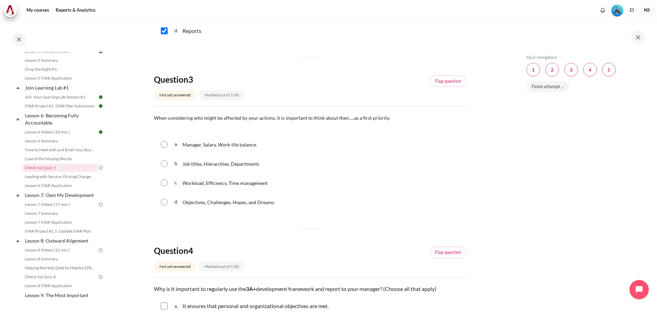
click at [164, 201] on input "Content" at bounding box center [164, 202] width 7 height 7
radio input "true"
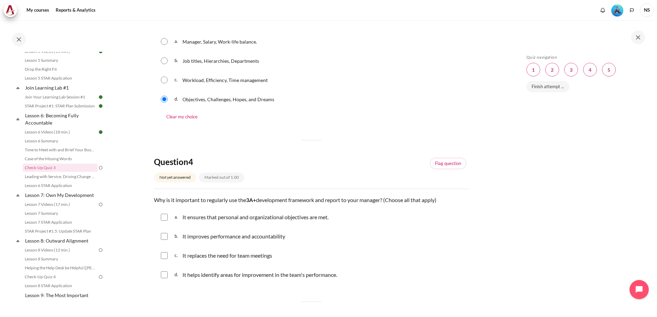
scroll to position [515, 0]
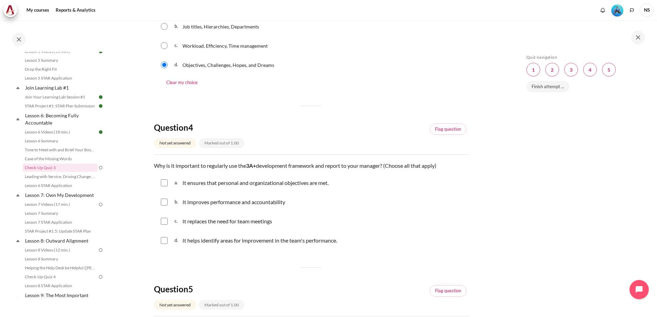
click at [166, 184] on input "Content" at bounding box center [164, 183] width 7 height 7
checkbox input "true"
click at [162, 201] on input "Content" at bounding box center [164, 202] width 7 height 7
checkbox input "true"
click at [161, 240] on input "Content" at bounding box center [164, 240] width 7 height 7
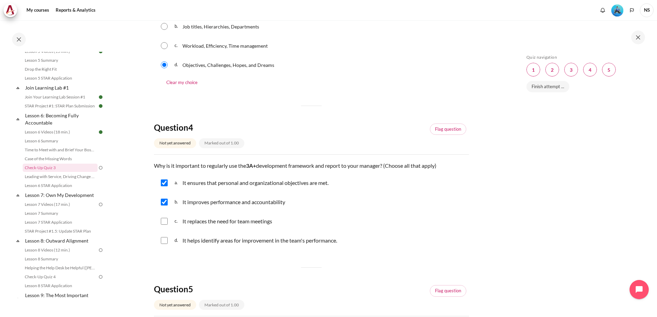
checkbox input "true"
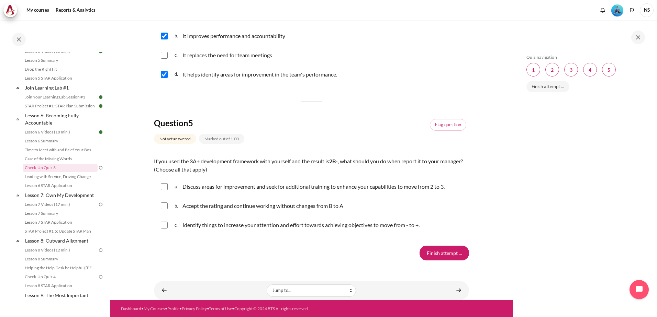
scroll to position [682, 0]
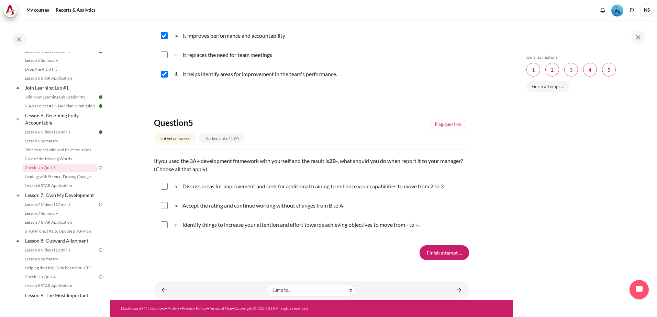
click at [163, 187] on input "Content" at bounding box center [164, 186] width 7 height 7
checkbox input "true"
click at [165, 224] on input "Content" at bounding box center [164, 225] width 7 height 7
checkbox input "true"
click at [447, 250] on input "Finish attempt ..." at bounding box center [443, 253] width 49 height 14
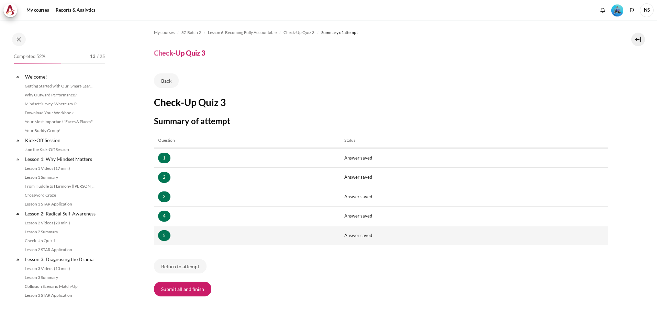
scroll to position [334, 0]
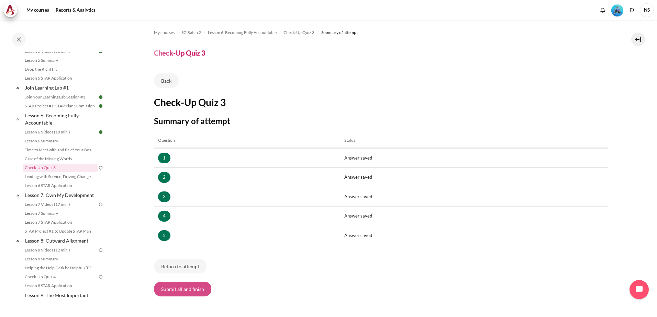
click at [188, 290] on button "Submit all and finish" at bounding box center [182, 289] width 57 height 14
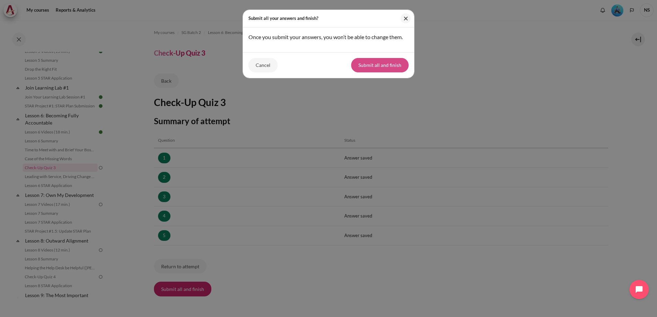
click at [377, 65] on button "Submit all and finish" at bounding box center [379, 65] width 57 height 14
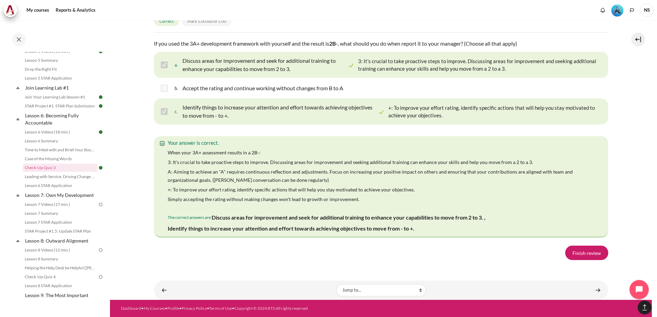
scroll to position [1231, 0]
click at [578, 256] on link "Finish review" at bounding box center [586, 253] width 43 height 14
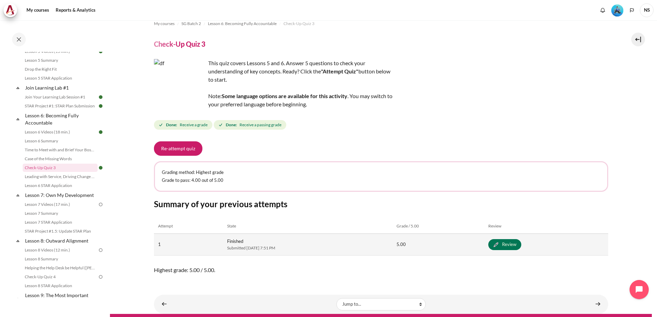
scroll to position [23, 0]
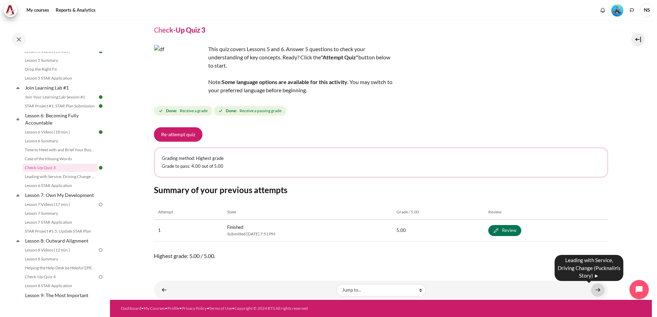
click at [597, 290] on link "Content" at bounding box center [598, 290] width 14 height 13
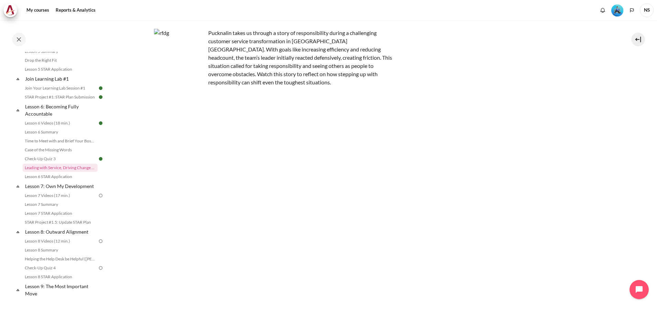
scroll to position [103, 0]
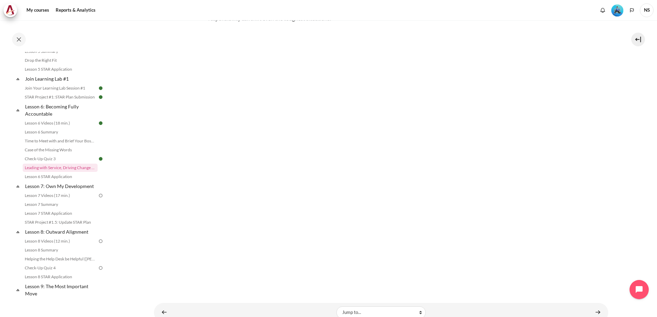
click at [636, 130] on section "My courses SG Batch 2 Lesson 6: Becoming Fully Accountable Leading with Service…" at bounding box center [381, 119] width 542 height 405
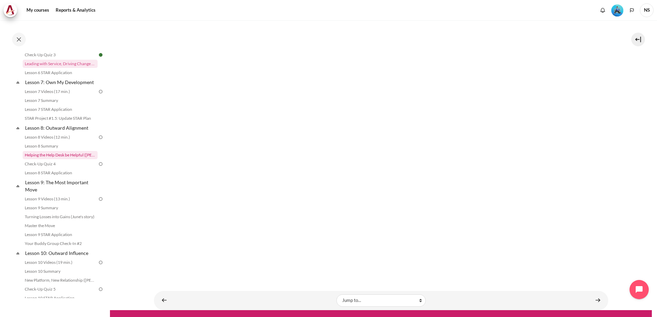
scroll to position [447, 0]
click at [594, 294] on link "Content" at bounding box center [598, 300] width 14 height 13
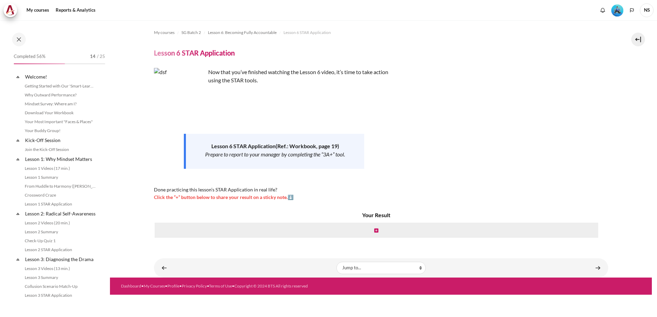
scroll to position [352, 0]
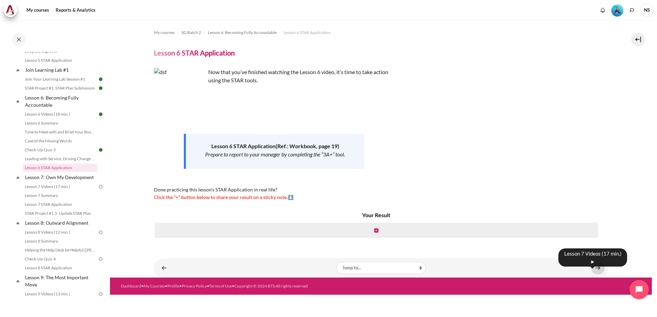
click at [599, 270] on link "Content" at bounding box center [598, 267] width 14 height 13
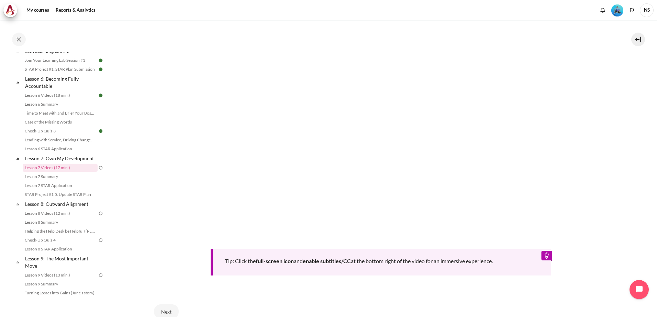
scroll to position [240, 0]
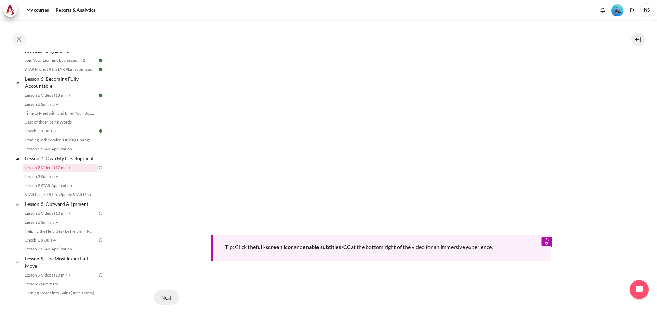
click at [170, 300] on button "Next" at bounding box center [166, 298] width 25 height 14
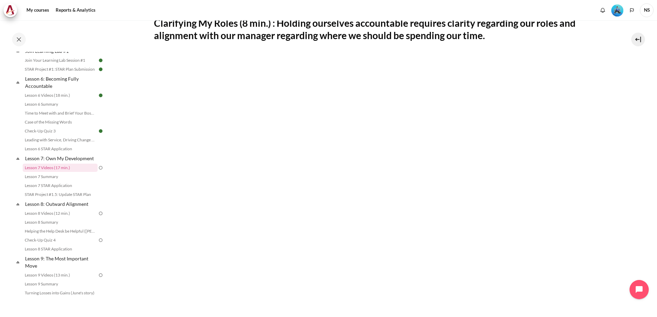
scroll to position [137, 0]
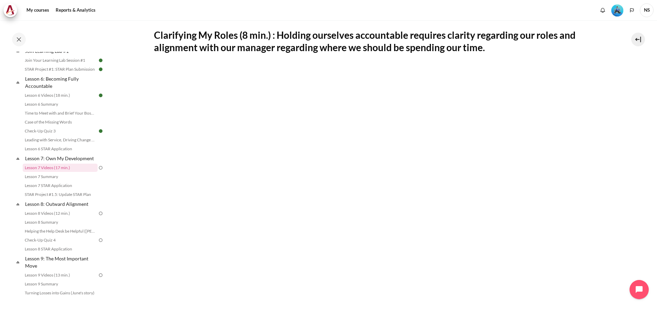
click at [125, 133] on section "My courses SG Batch 2 Lesson 7: Own My Development Lesson 7 Videos (17 min.) Le…" at bounding box center [381, 169] width 542 height 572
click at [135, 197] on section "My courses SG Batch 2 Lesson 7: Own My Development Lesson 7 Videos (17 min.) Le…" at bounding box center [381, 169] width 542 height 572
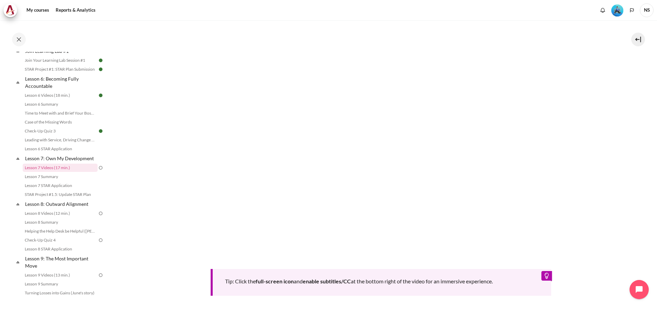
scroll to position [240, 0]
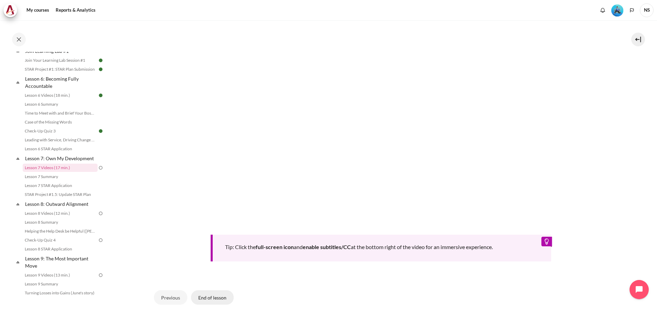
click at [208, 299] on button "End of lesson" at bounding box center [212, 298] width 43 height 14
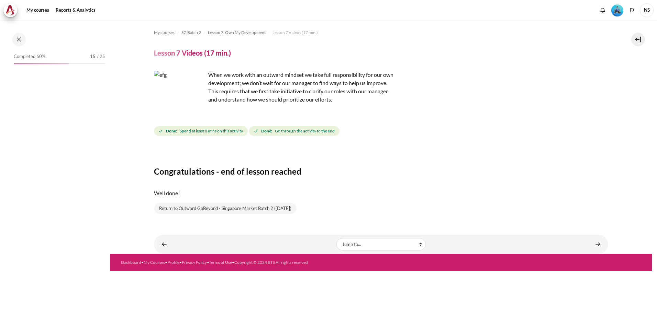
scroll to position [371, 0]
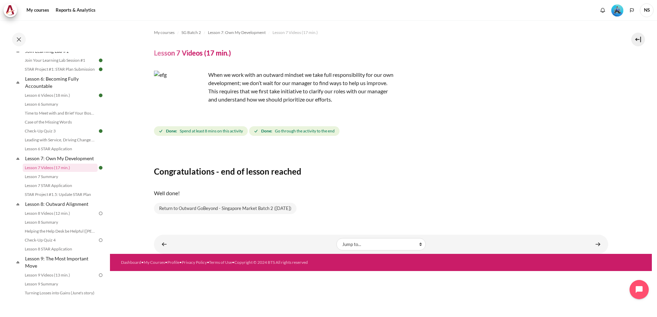
click at [292, 242] on div "Content" at bounding box center [231, 244] width 149 height 8
click at [599, 245] on link "Content" at bounding box center [598, 244] width 14 height 13
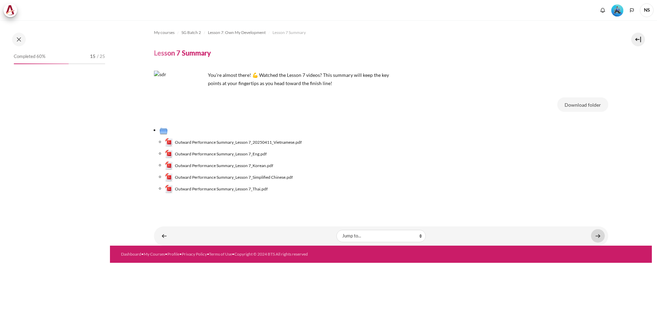
drag, startPoint x: 598, startPoint y: 237, endPoint x: 596, endPoint y: 233, distance: 4.2
click at [598, 237] on link "Content" at bounding box center [598, 235] width 14 height 13
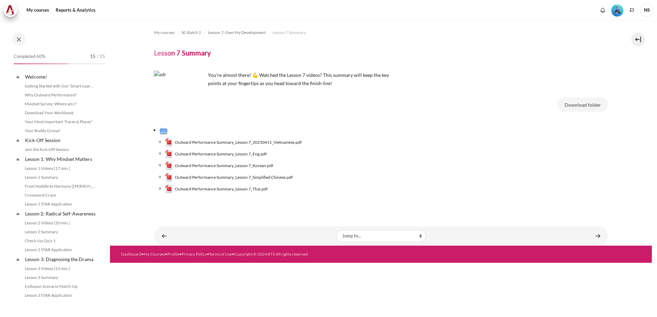
scroll to position [380, 0]
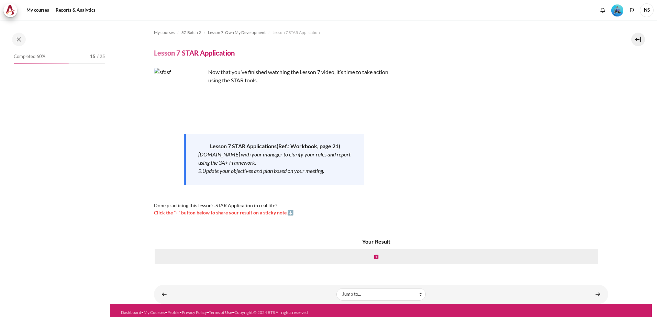
scroll to position [389, 0]
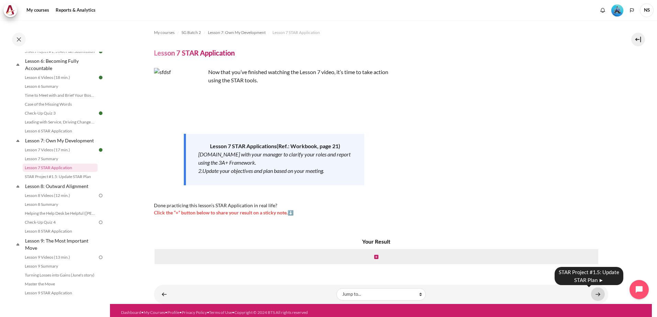
click at [597, 295] on link "Content" at bounding box center [598, 294] width 14 height 13
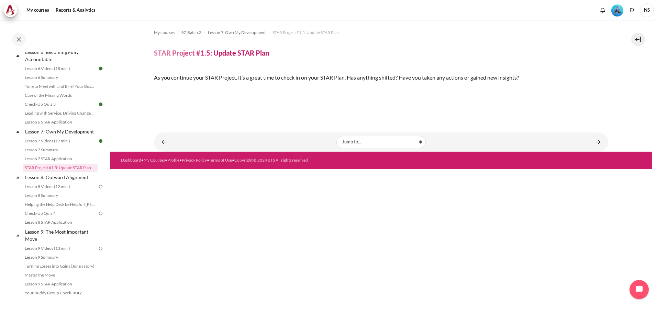
scroll to position [97, 0]
click at [593, 149] on link "Content" at bounding box center [598, 141] width 14 height 13
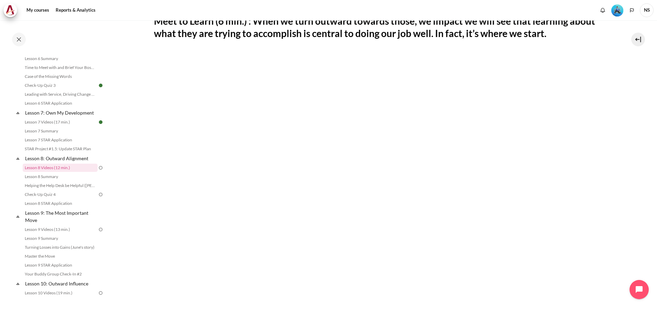
scroll to position [172, 0]
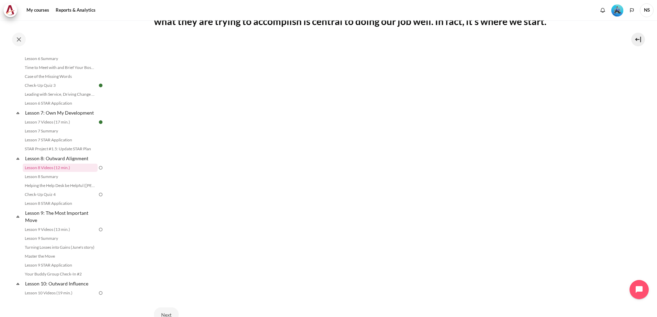
click at [644, 122] on section "My courses SG Batch 2 Lesson 8: Outward Alignment Lesson 8 Videos (12 min.) Les…" at bounding box center [381, 109] width 542 height 520
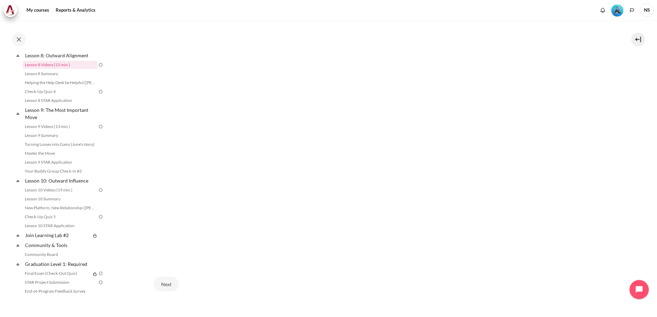
scroll to position [239, 0]
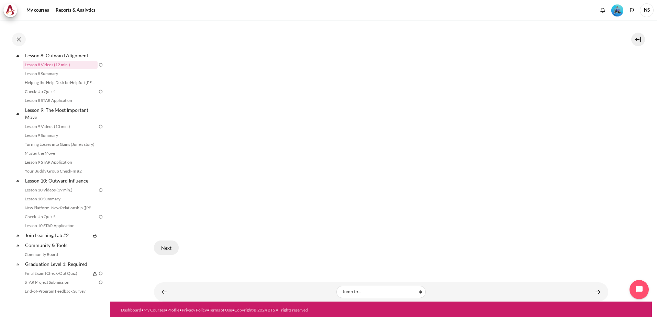
click at [172, 245] on button "Next" at bounding box center [166, 248] width 25 height 14
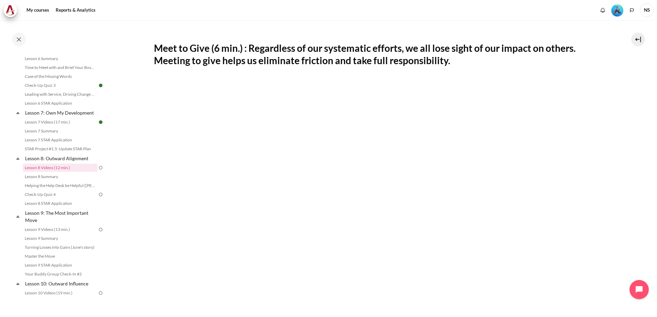
scroll to position [206, 0]
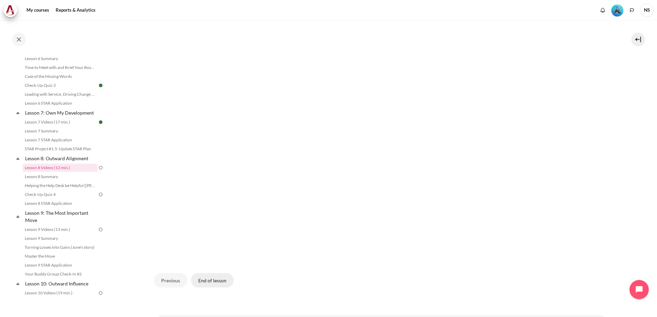
click at [213, 281] on button "End of lesson" at bounding box center [212, 280] width 43 height 14
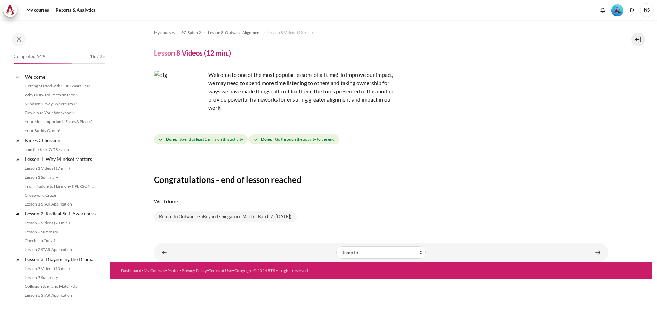
scroll to position [416, 0]
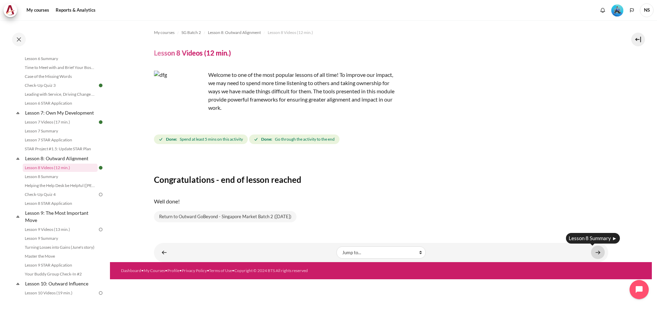
click at [596, 256] on link "Content" at bounding box center [598, 252] width 14 height 13
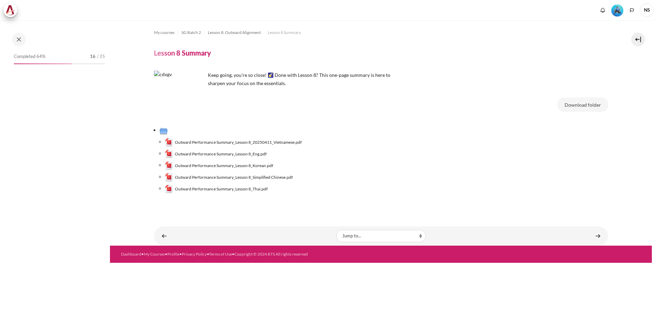
click at [252, 153] on span "Outward Performance Summary_Lesson 8_Eng.pdf" at bounding box center [221, 154] width 92 height 6
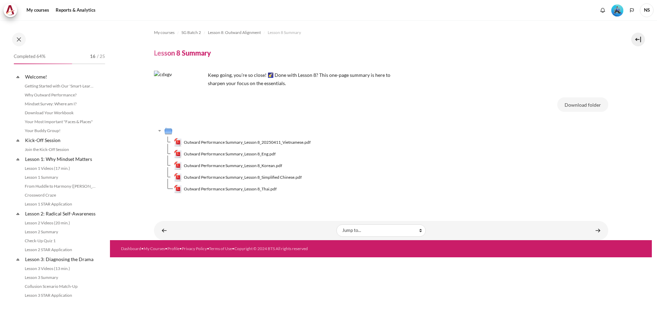
scroll to position [425, 0]
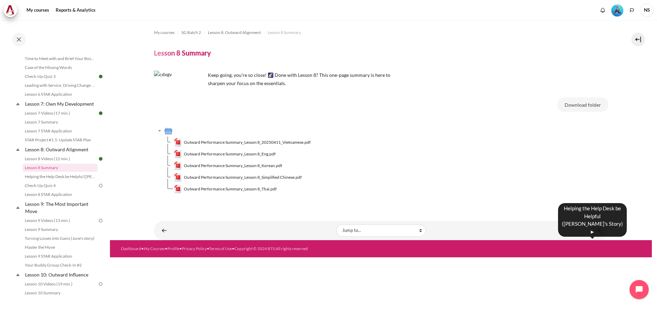
click at [599, 232] on link "Content" at bounding box center [598, 230] width 14 height 13
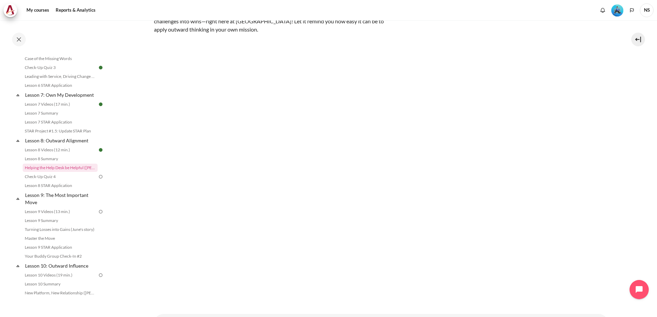
scroll to position [126, 0]
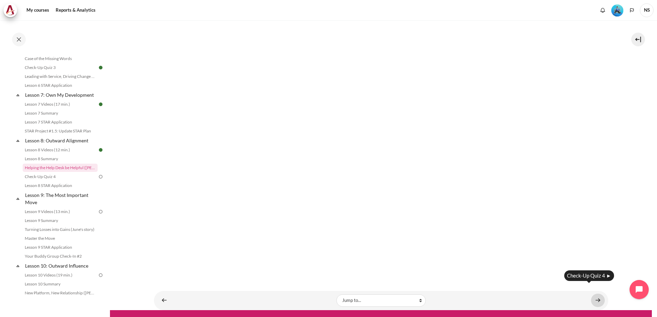
click at [594, 294] on link "Content" at bounding box center [598, 300] width 14 height 13
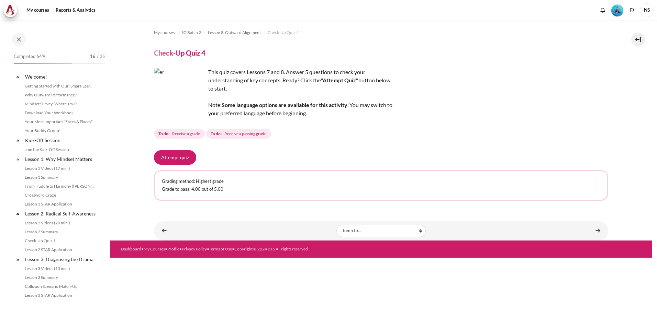
scroll to position [443, 0]
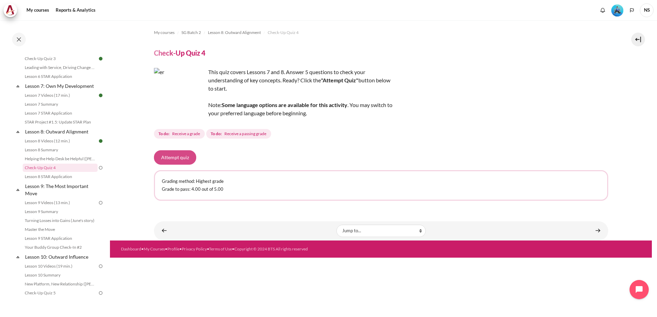
click at [175, 155] on button "Attempt quiz" at bounding box center [175, 157] width 42 height 14
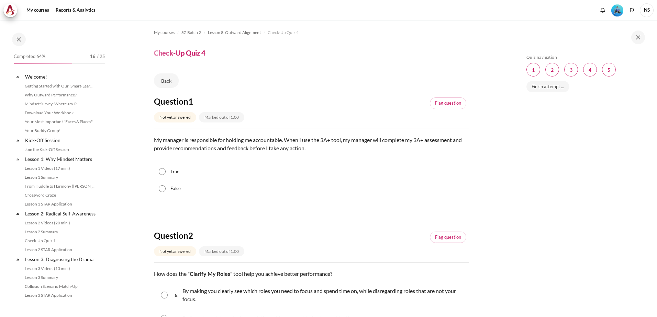
scroll to position [443, 0]
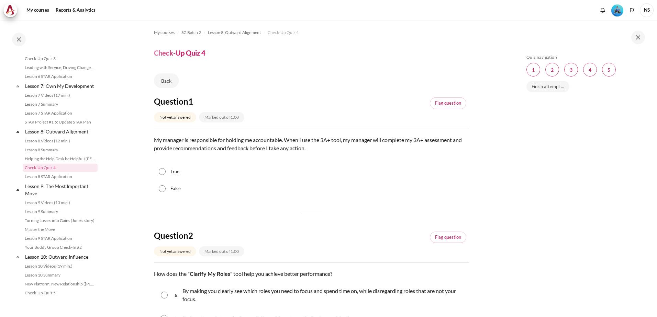
click at [161, 172] on input "True" at bounding box center [162, 171] width 7 height 7
radio input "true"
click at [160, 190] on input "False" at bounding box center [162, 188] width 7 height 7
radio input "true"
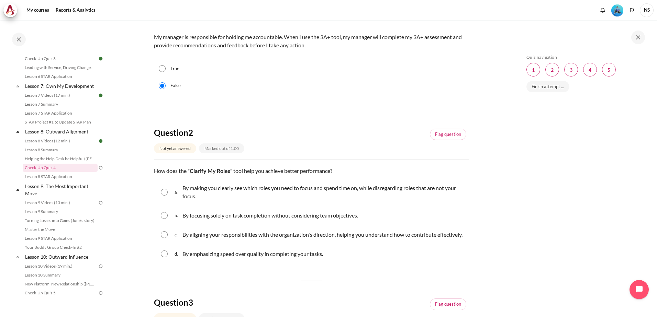
scroll to position [172, 0]
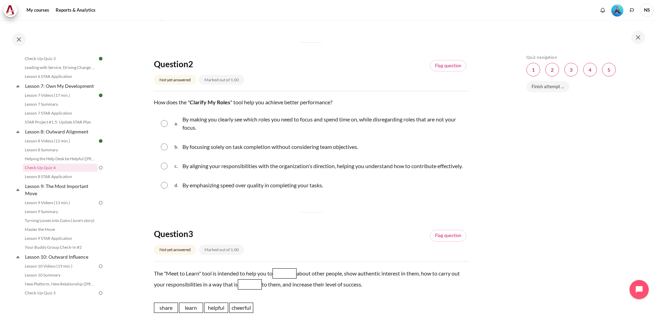
click at [161, 170] on input "Content" at bounding box center [164, 166] width 7 height 7
radio input "true"
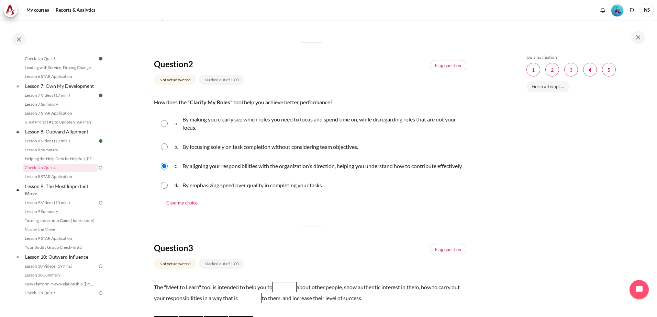
click at [164, 189] on input "Content" at bounding box center [164, 185] width 7 height 7
radio input "true"
click at [164, 169] on input "Content" at bounding box center [164, 166] width 7 height 7
radio input "true"
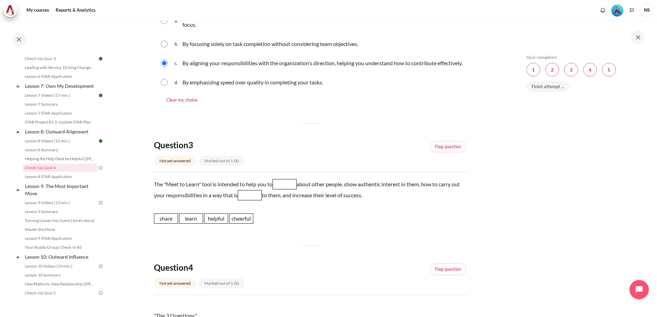
scroll to position [309, 0]
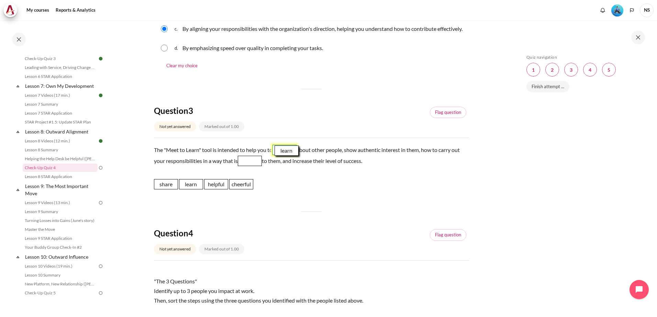
drag, startPoint x: 191, startPoint y: 195, endPoint x: 287, endPoint y: 162, distance: 101.0
click at [287, 156] on span "learn" at bounding box center [286, 151] width 24 height 10
drag, startPoint x: 221, startPoint y: 194, endPoint x: 256, endPoint y: 170, distance: 42.5
click at [256, 166] on span "helpful" at bounding box center [251, 160] width 24 height 10
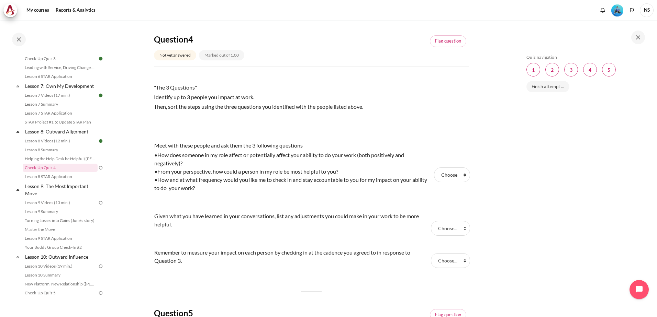
scroll to position [515, 0]
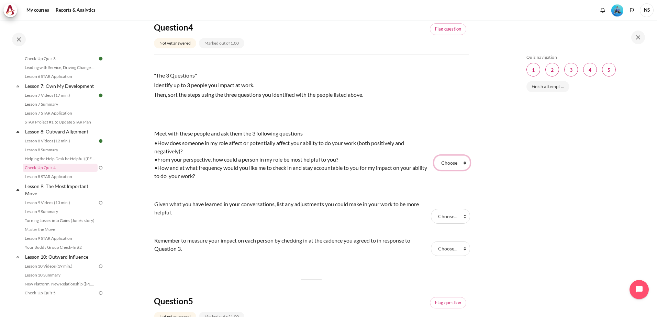
click at [454, 170] on select "Choose... Step 1 Step 2 Step 3" at bounding box center [452, 163] width 36 height 14
click at [451, 137] on tr "Meet with these people and ask them the 3 following questions •How does someone…" at bounding box center [311, 163] width 315 height 71
click at [459, 256] on select "Choose... Step 1 Step 2 Step 3" at bounding box center [450, 248] width 39 height 14
select select "3"
click at [431, 250] on select "Choose... Step 1 Step 2 Step 3" at bounding box center [450, 248] width 39 height 14
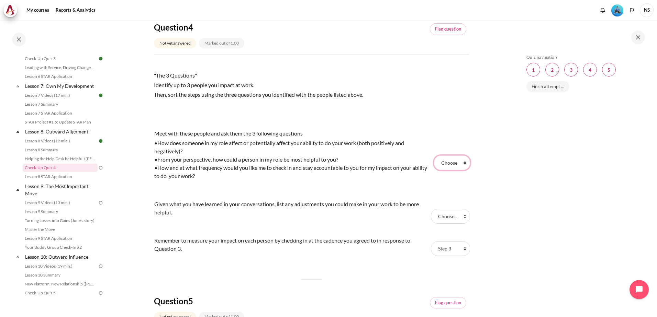
click at [457, 170] on select "Choose... Step 1 Step 2 Step 3" at bounding box center [452, 163] width 36 height 14
select select "1"
click at [434, 164] on select "Choose... Step 1 Step 2 Step 3" at bounding box center [452, 163] width 36 height 14
click at [458, 224] on select "Choose... Step 1 Step 2 Step 3" at bounding box center [450, 216] width 39 height 14
select select "2"
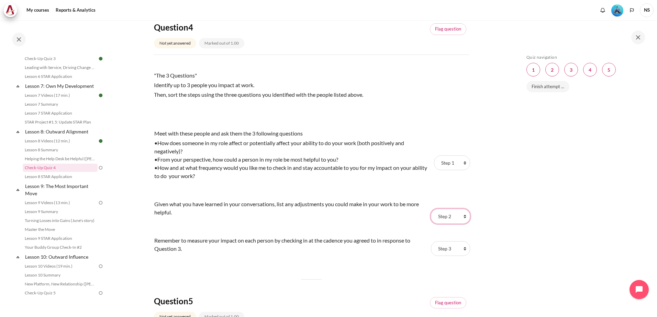
click at [431, 217] on select "Choose... Step 1 Step 2 Step 3" at bounding box center [450, 216] width 39 height 14
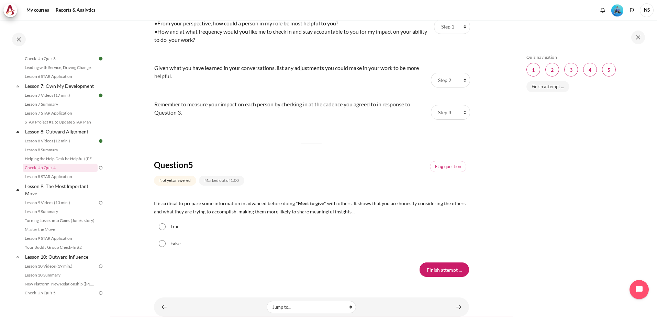
scroll to position [677, 0]
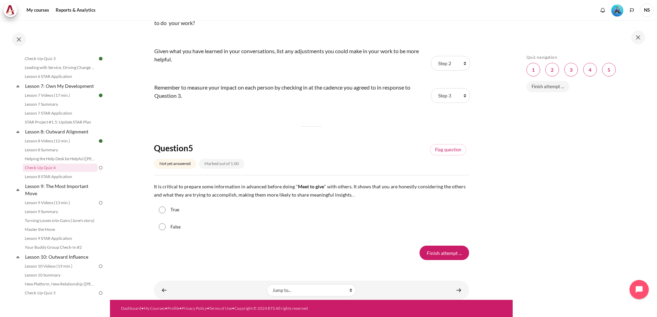
click at [162, 212] on input "True" at bounding box center [162, 210] width 7 height 7
radio input "true"
click at [431, 249] on input "Finish attempt ..." at bounding box center [443, 253] width 49 height 14
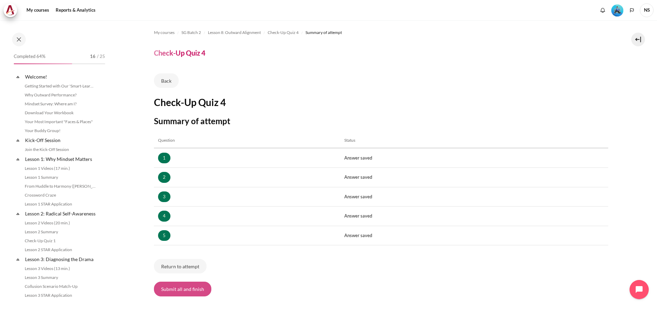
click at [189, 289] on button "Submit all and finish" at bounding box center [182, 289] width 57 height 14
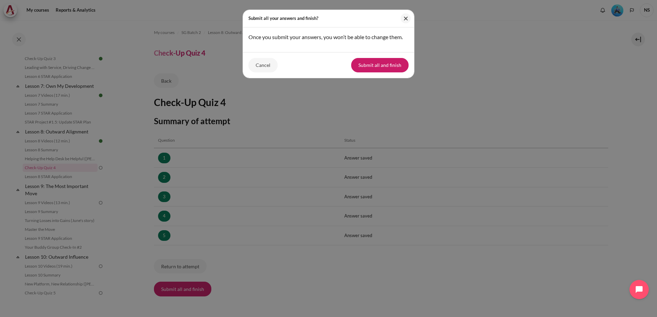
click at [396, 64] on button "Submit all and finish" at bounding box center [379, 65] width 57 height 14
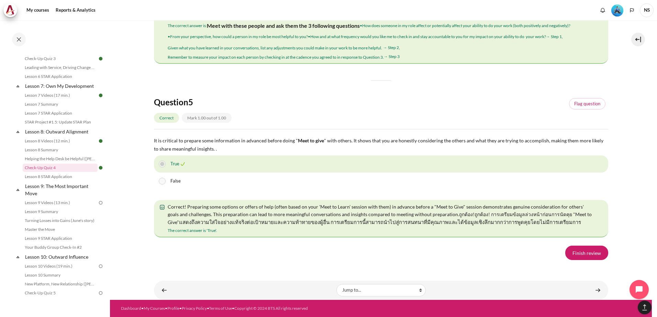
scroll to position [1191, 0]
click at [589, 255] on link "Finish review" at bounding box center [586, 253] width 43 height 14
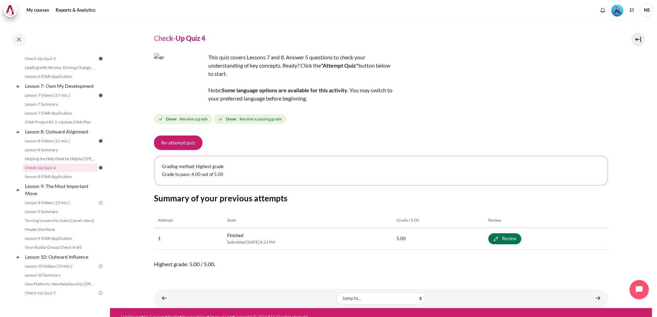
scroll to position [23, 0]
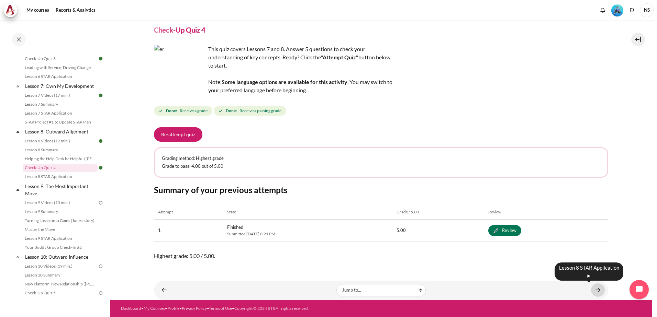
click at [595, 292] on link "Content" at bounding box center [598, 290] width 14 height 13
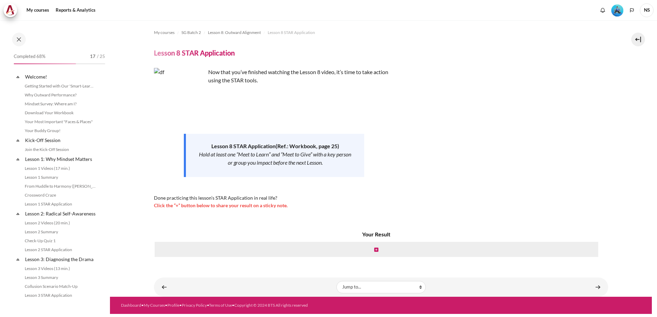
scroll to position [452, 0]
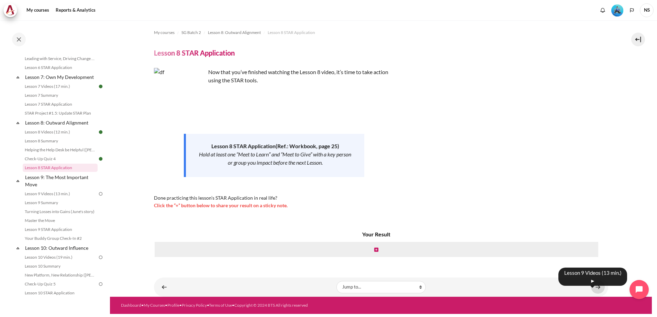
click at [595, 289] on link "Content" at bounding box center [598, 287] width 14 height 13
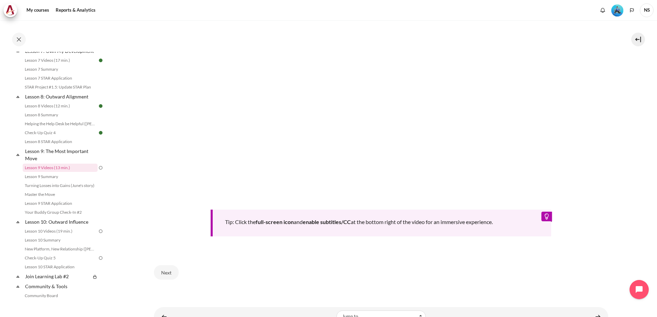
scroll to position [275, 0]
click at [173, 272] on button "Next" at bounding box center [166, 272] width 25 height 14
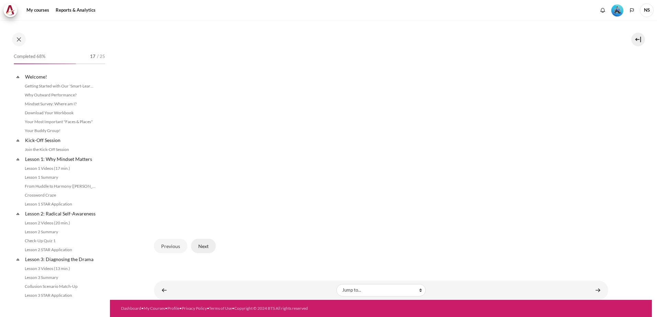
scroll to position [478, 0]
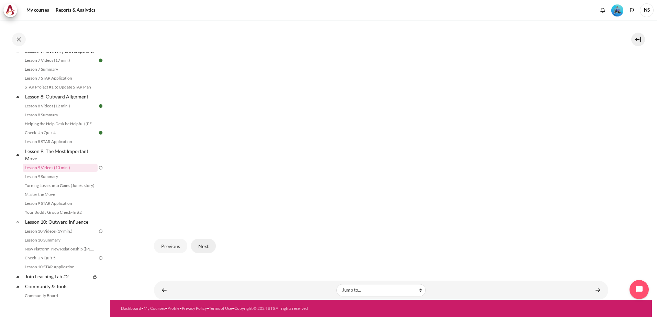
click at [205, 245] on button "Next" at bounding box center [203, 246] width 25 height 14
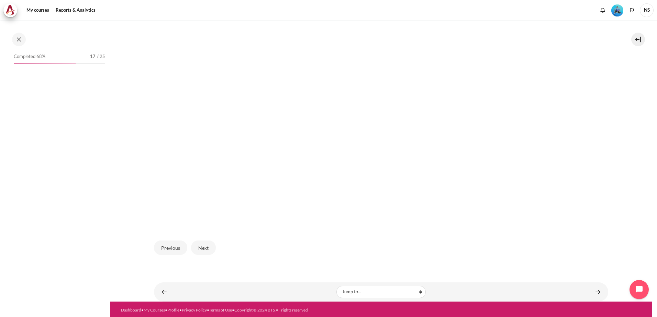
scroll to position [221, 0]
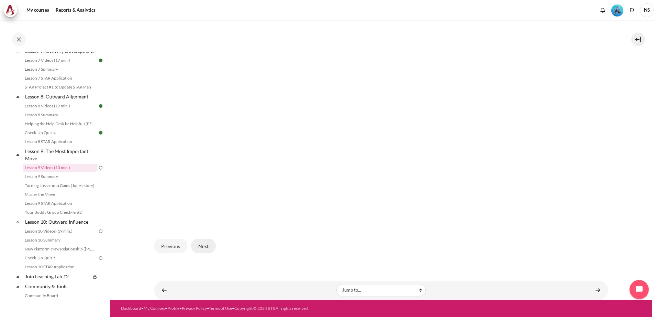
click at [207, 247] on button "Next" at bounding box center [203, 246] width 25 height 14
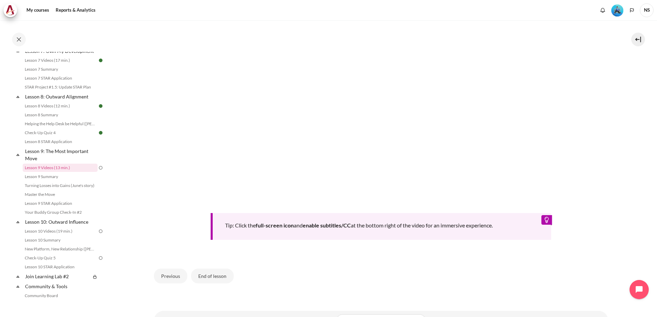
scroll to position [309, 0]
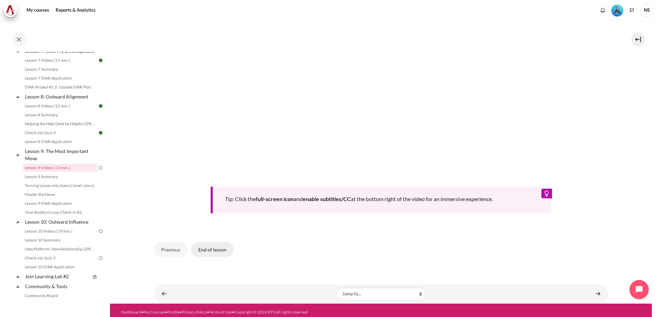
click at [217, 249] on button "End of lesson" at bounding box center [212, 250] width 43 height 14
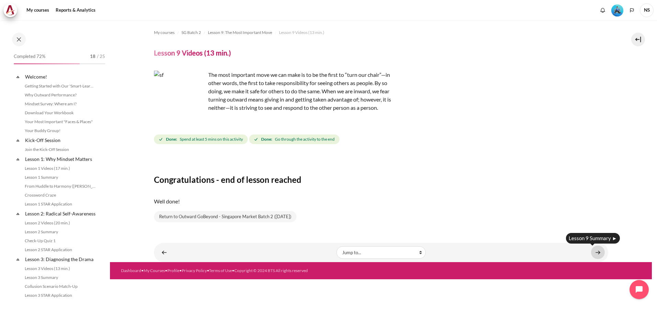
scroll to position [478, 0]
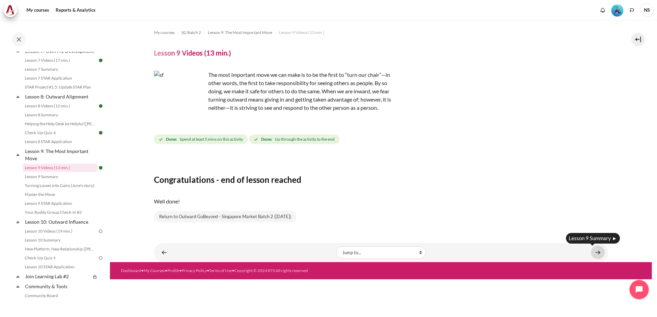
click at [602, 254] on link "Content" at bounding box center [598, 252] width 14 height 13
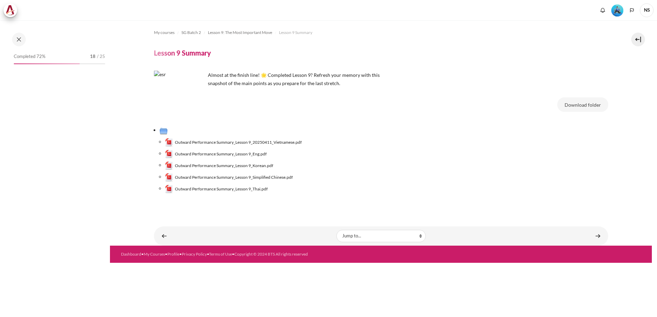
click at [248, 155] on span "Outward Performance Summary_Lesson 9_Eng.pdf" at bounding box center [221, 154] width 92 height 6
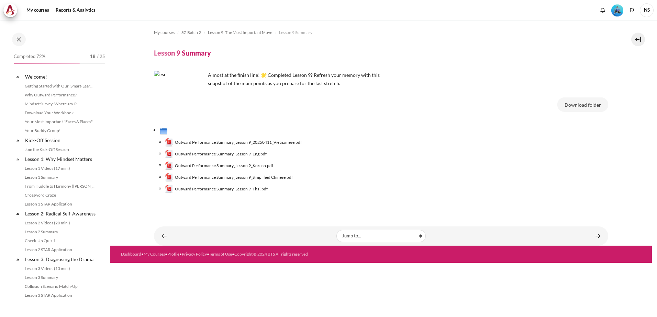
scroll to position [487, 0]
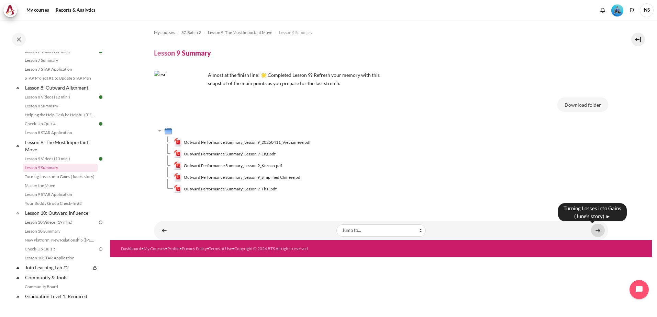
click at [602, 230] on link "Content" at bounding box center [598, 230] width 14 height 13
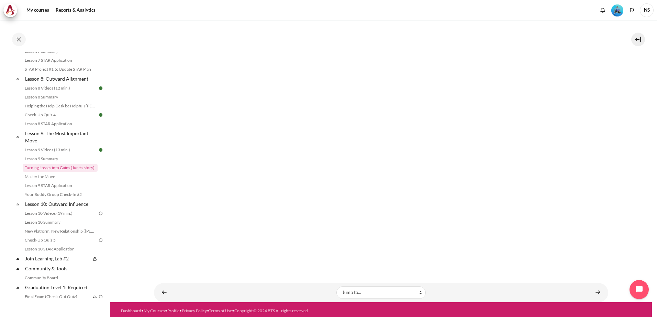
scroll to position [154, 0]
click at [598, 292] on link "Content" at bounding box center [598, 292] width 14 height 13
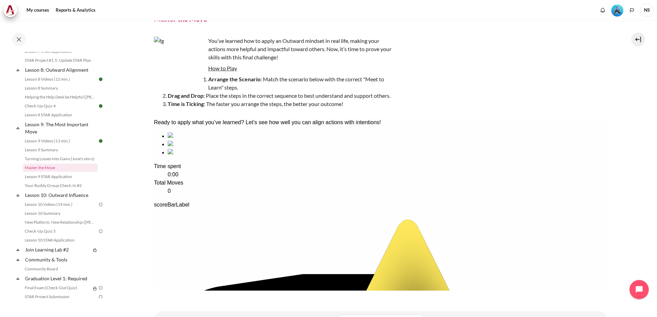
scroll to position [65, 0]
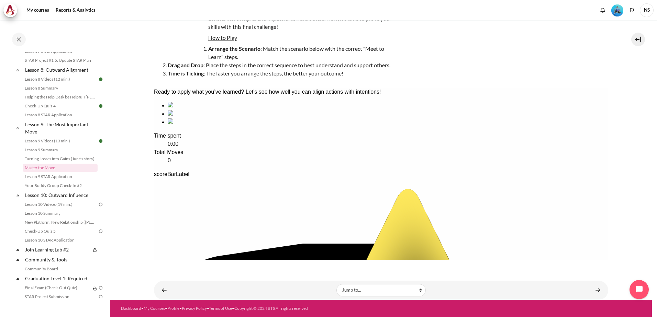
click at [190, 110] on div "sequencing item" at bounding box center [387, 106] width 440 height 8
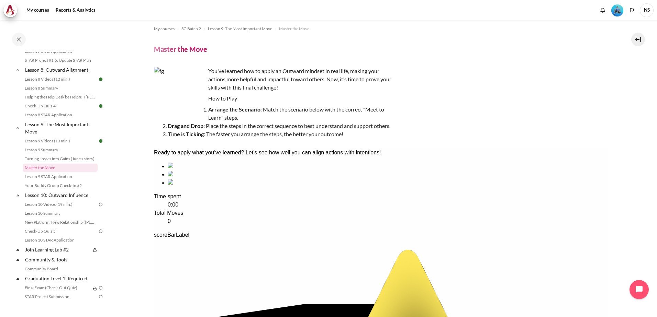
scroll to position [0, 0]
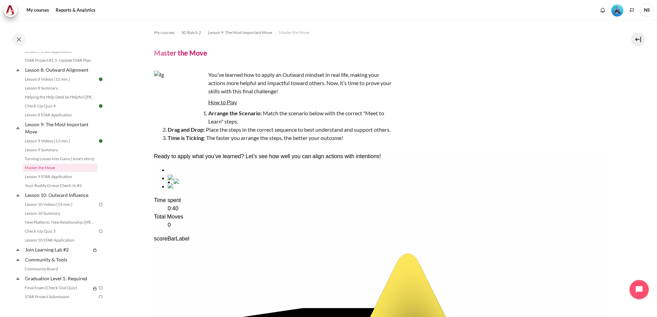
drag, startPoint x: 213, startPoint y: 222, endPoint x: 218, endPoint y: 222, distance: 5.9
drag, startPoint x: 257, startPoint y: 211, endPoint x: 203, endPoint y: 214, distance: 53.3
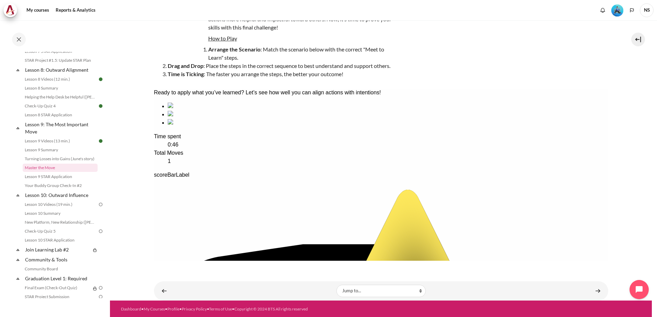
scroll to position [65, 0]
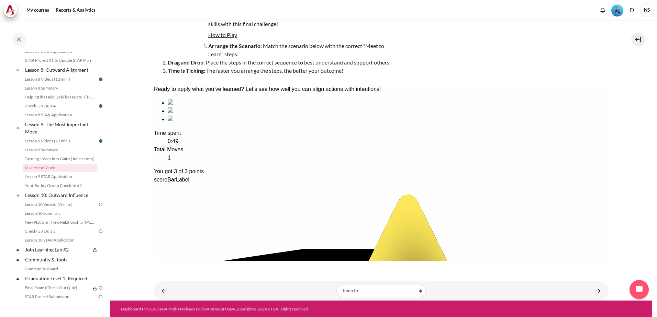
scroll to position [68, 0]
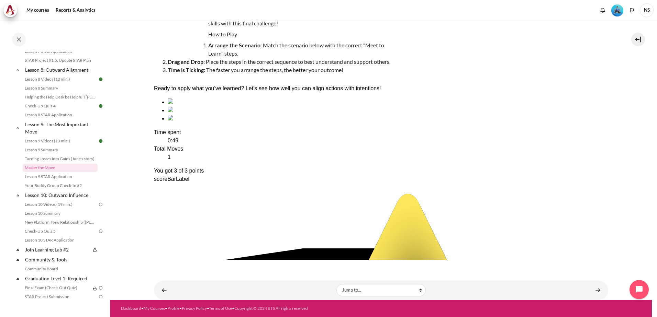
click at [591, 294] on div "Content" at bounding box center [598, 290] width 14 height 8
click at [595, 290] on link "Content" at bounding box center [598, 290] width 14 height 13
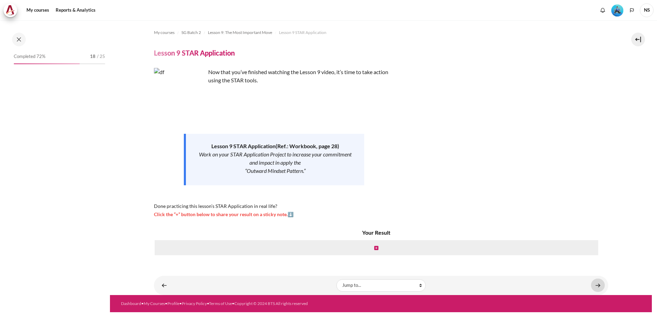
click at [594, 284] on link "Content" at bounding box center [598, 285] width 14 height 13
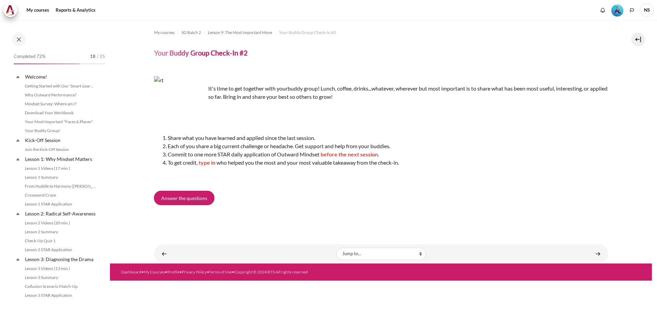
scroll to position [523, 0]
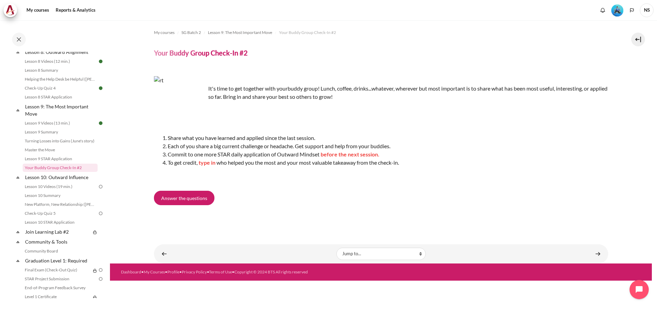
click at [557, 193] on div "Answer the questions" at bounding box center [381, 199] width 454 height 17
click at [197, 198] on span "Answer the questions" at bounding box center [184, 198] width 46 height 7
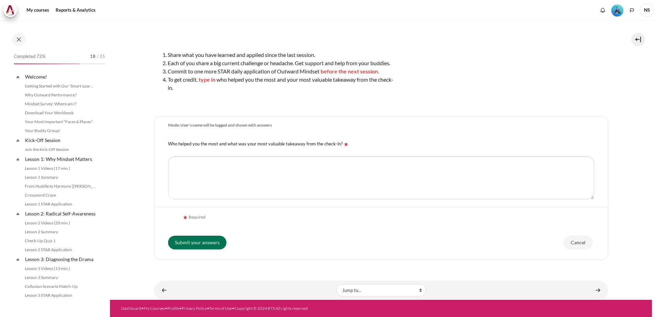
scroll to position [523, 0]
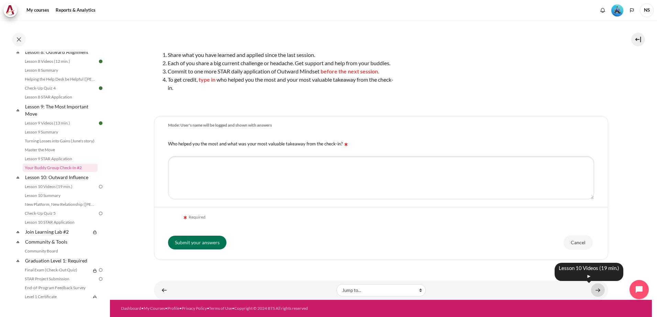
click at [597, 289] on link "Content" at bounding box center [598, 290] width 14 height 13
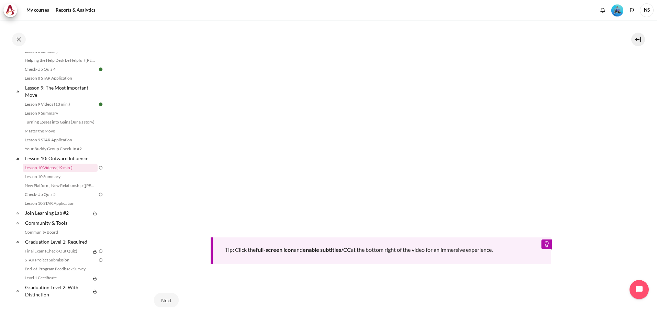
scroll to position [240, 0]
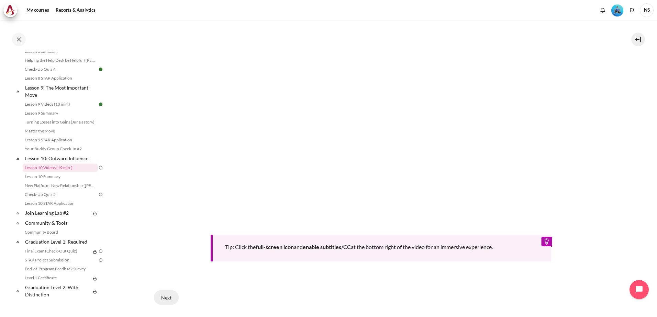
click at [171, 295] on button "Next" at bounding box center [166, 298] width 25 height 14
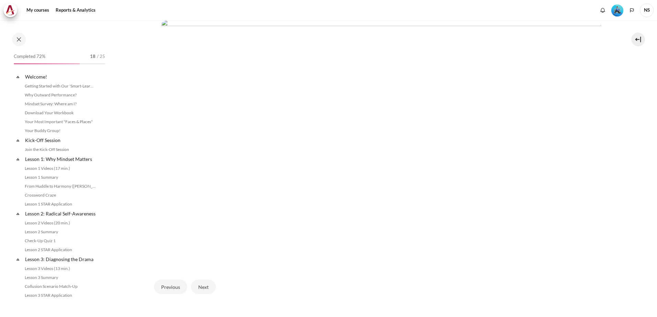
scroll to position [542, 0]
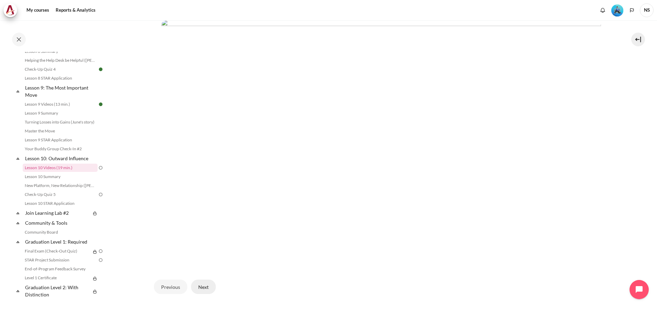
click at [208, 287] on button "Next" at bounding box center [203, 287] width 25 height 14
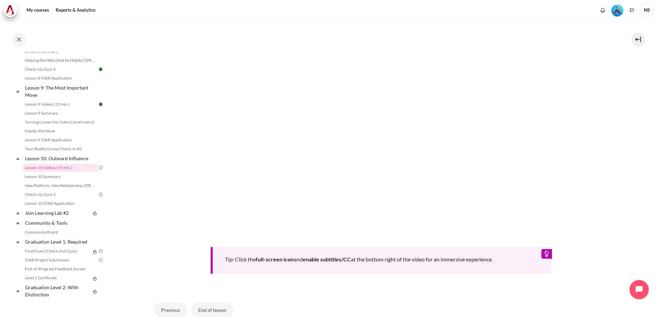
scroll to position [303, 0]
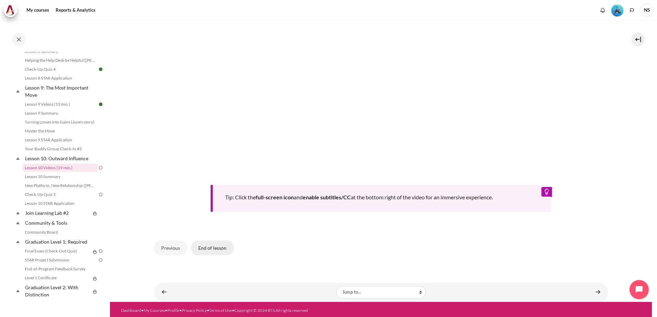
click at [222, 245] on button "End of lesson" at bounding box center [212, 248] width 43 height 14
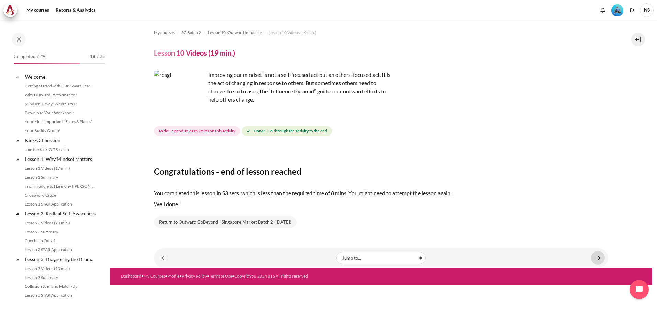
scroll to position [542, 0]
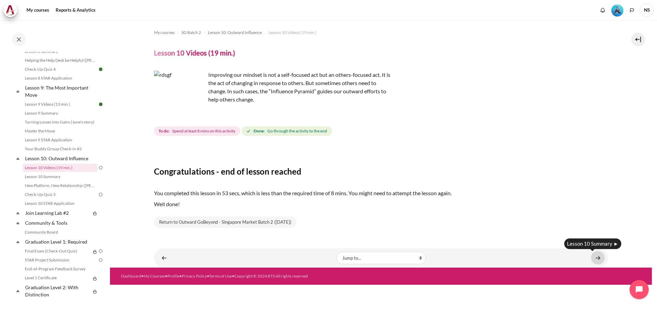
click at [593, 256] on link "Content" at bounding box center [598, 257] width 14 height 13
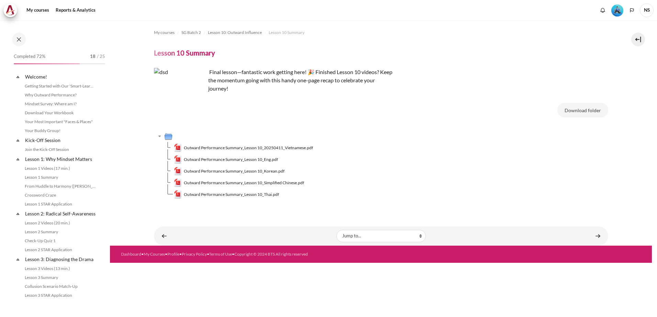
scroll to position [551, 0]
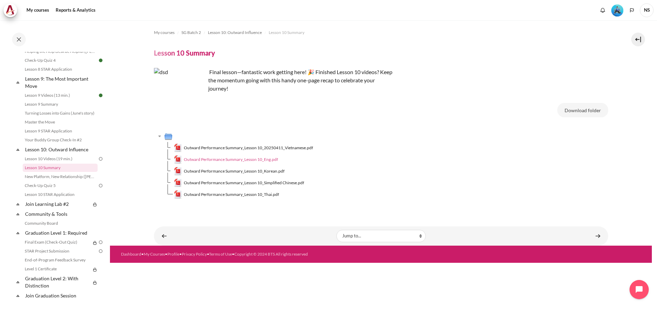
click at [256, 160] on span "Outward Performance Summary_Lesson 10_Eng.pdf" at bounding box center [231, 160] width 94 height 6
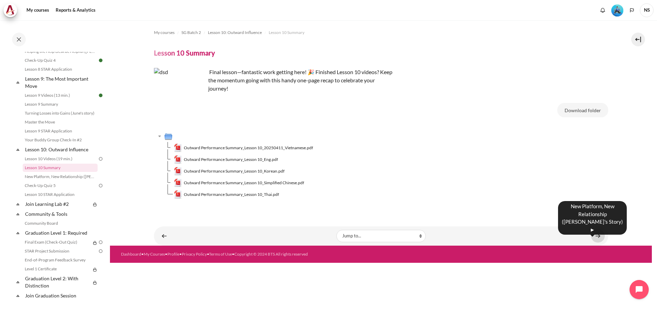
click at [598, 236] on link "Content" at bounding box center [598, 235] width 14 height 13
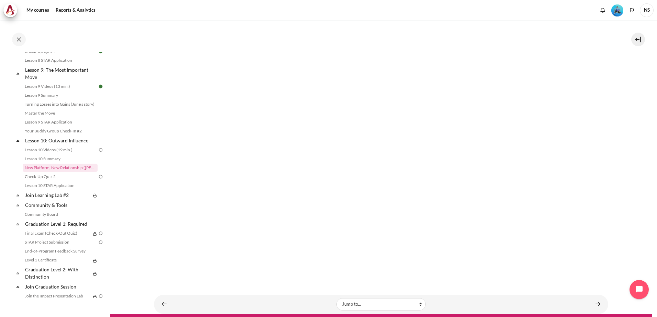
scroll to position [115, 0]
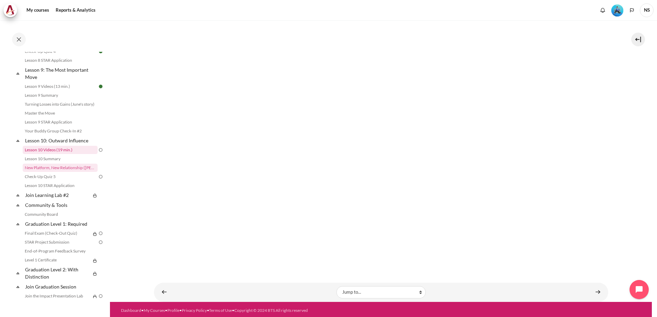
click at [40, 154] on link "Lesson 10 Videos (19 min.)" at bounding box center [60, 150] width 75 height 8
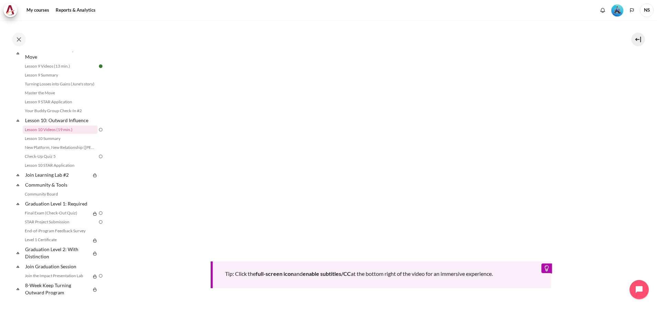
scroll to position [290, 0]
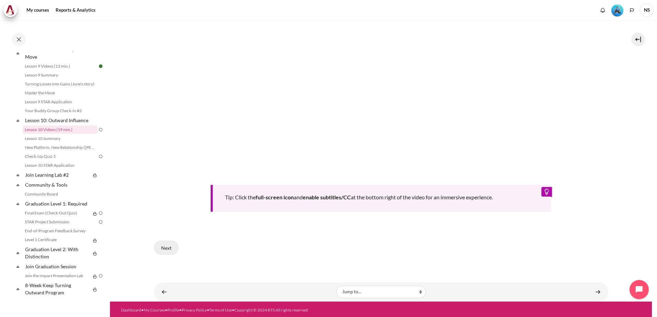
click at [161, 247] on button "Next" at bounding box center [166, 248] width 25 height 14
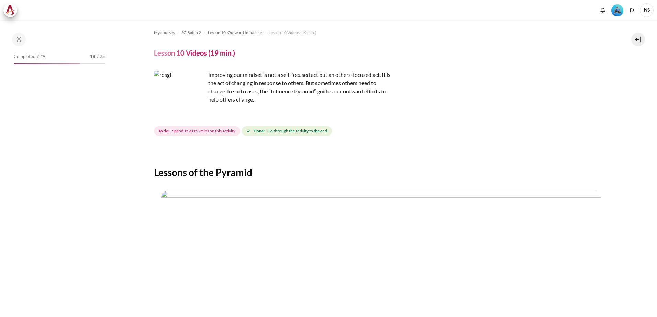
scroll to position [213, 0]
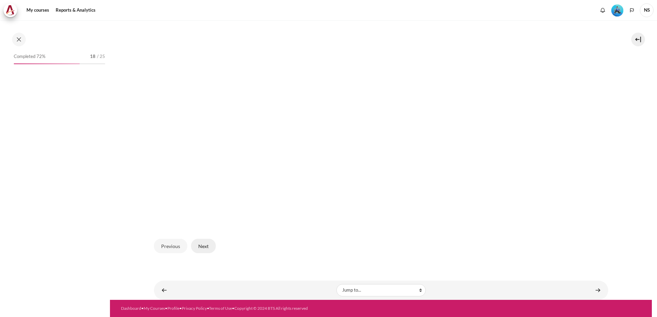
click at [202, 246] on button "Next" at bounding box center [203, 246] width 25 height 14
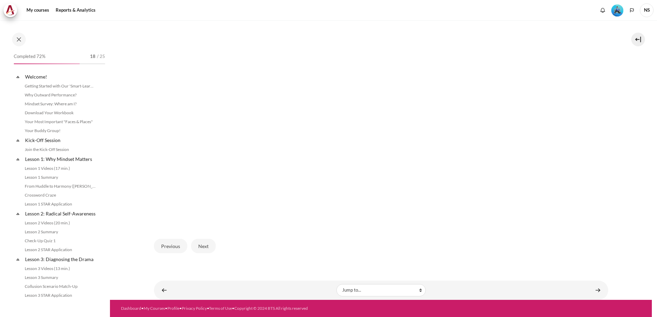
scroll to position [542, 0]
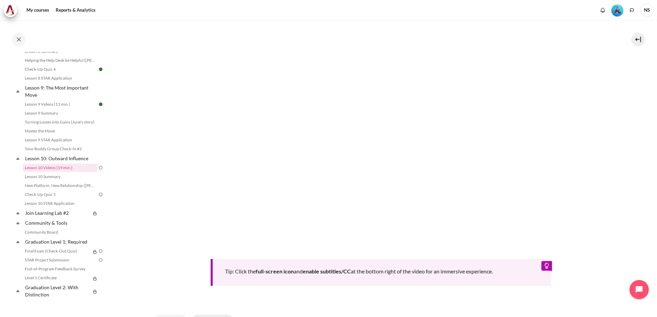
scroll to position [268, 0]
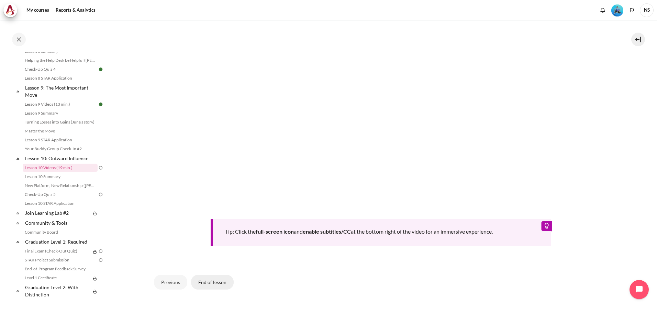
click at [210, 279] on button "End of lesson" at bounding box center [212, 282] width 43 height 14
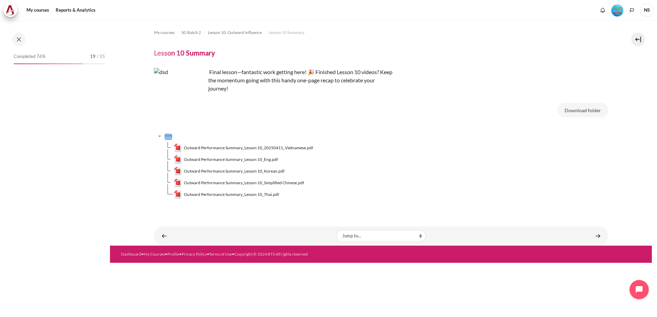
scroll to position [551, 0]
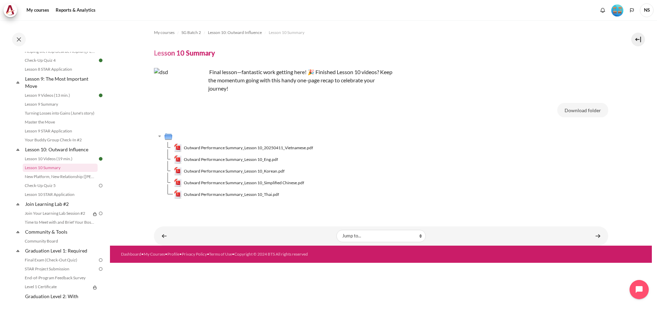
click at [479, 208] on div "My courses SG Batch 2 Lesson 10: Outward Influence Lesson 10 Summary Lesson 10 …" at bounding box center [381, 118] width 454 height 196
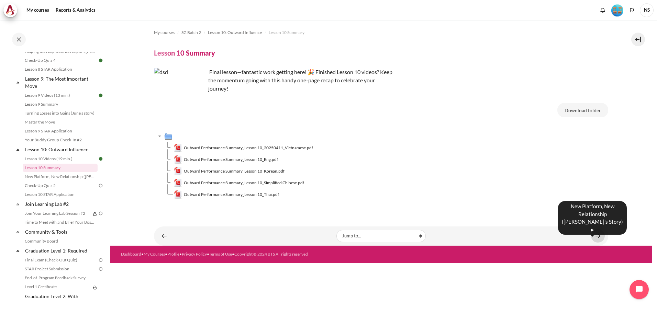
click at [600, 238] on link "Content" at bounding box center [598, 235] width 14 height 13
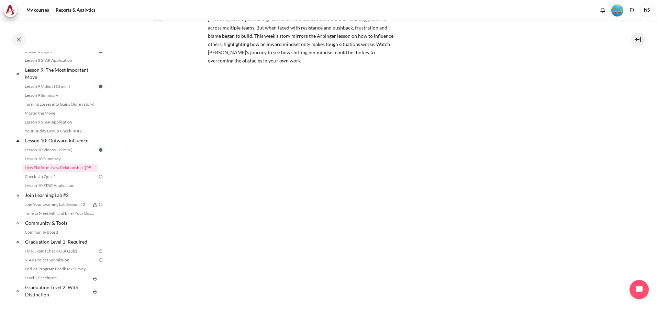
scroll to position [103, 0]
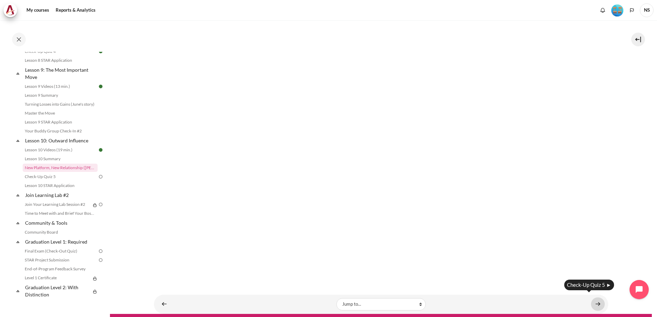
click at [593, 304] on link "Content" at bounding box center [598, 304] width 14 height 13
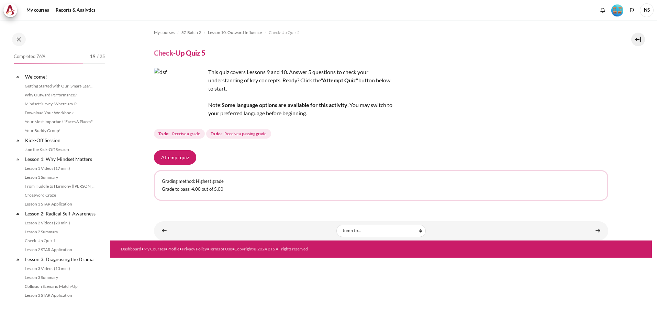
scroll to position [569, 0]
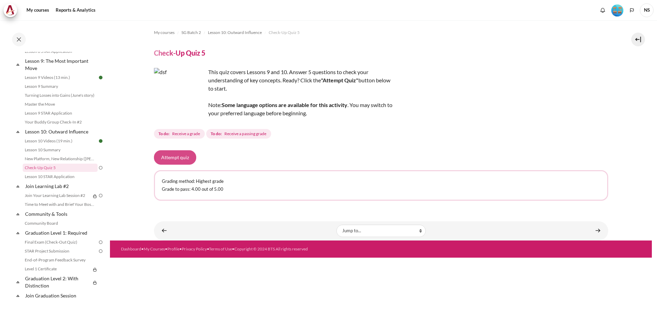
click at [181, 158] on button "Attempt quiz" at bounding box center [175, 157] width 42 height 14
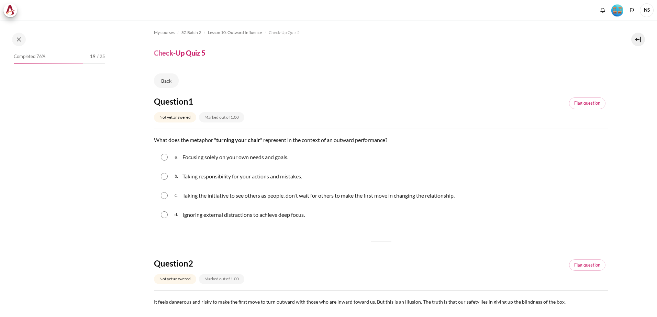
click at [162, 181] on div "b. Taking responsibility for your actions and mistakes." at bounding box center [381, 177] width 454 height 18
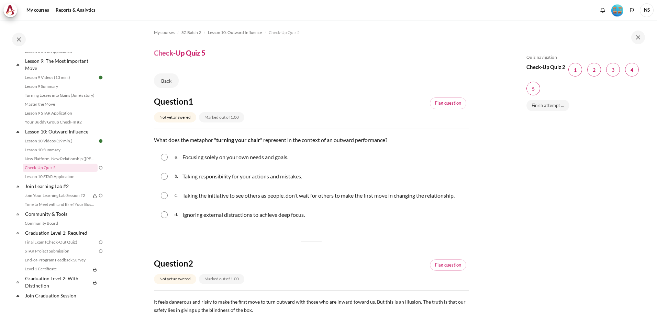
click at [163, 180] on input "Content" at bounding box center [164, 176] width 7 height 7
radio input "true"
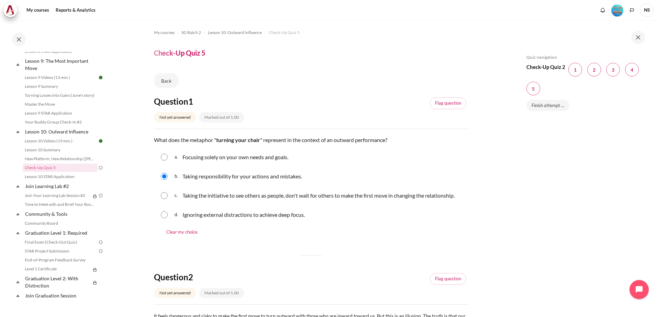
click at [159, 196] on div "c. Taking the initiative to see others as people, don't wait for others to make…" at bounding box center [311, 196] width 315 height 18
click at [165, 194] on input "Content" at bounding box center [164, 195] width 7 height 7
radio input "true"
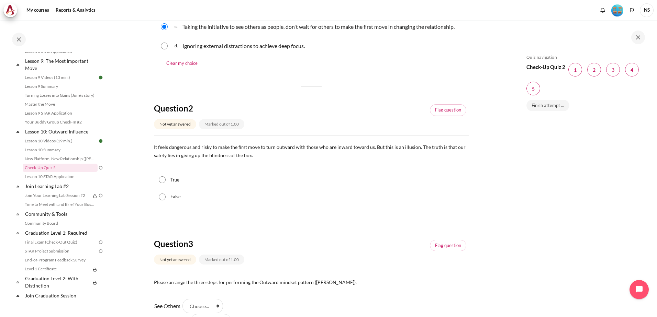
scroll to position [172, 0]
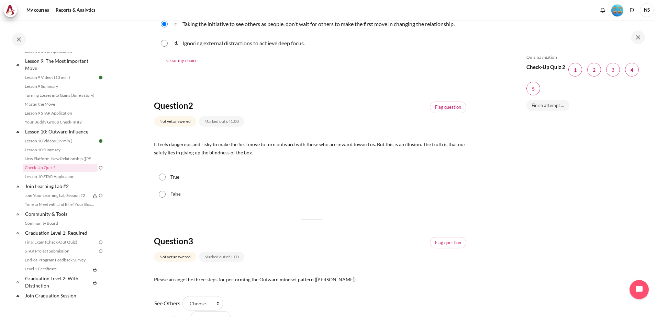
click at [162, 177] on input "True" at bounding box center [162, 177] width 7 height 7
radio input "true"
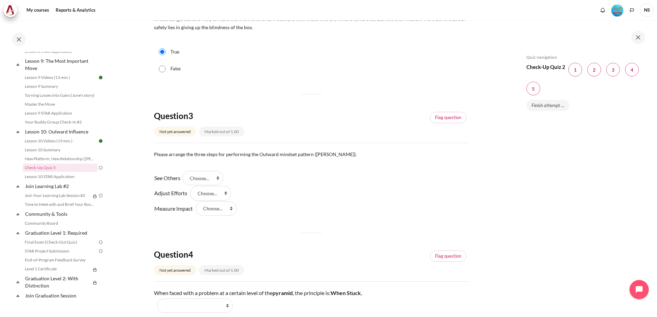
scroll to position [309, 0]
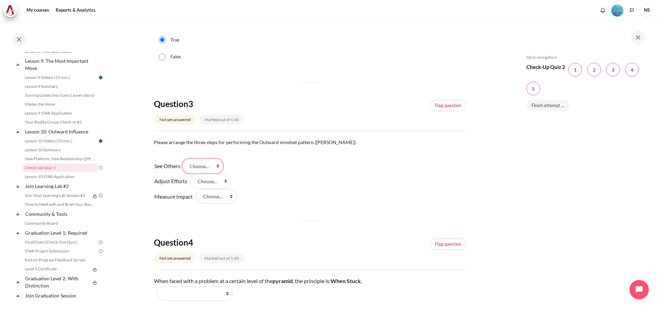
click at [220, 164] on select "Choose... Step 2 Step 1 Step 3" at bounding box center [202, 166] width 41 height 14
select select "2"
click at [185, 159] on select "Choose... Step 2 Step 1 Step 3" at bounding box center [202, 166] width 41 height 14
click at [226, 182] on select "Choose... Step 2 Step 1 Step 3" at bounding box center [210, 181] width 41 height 14
select select "1"
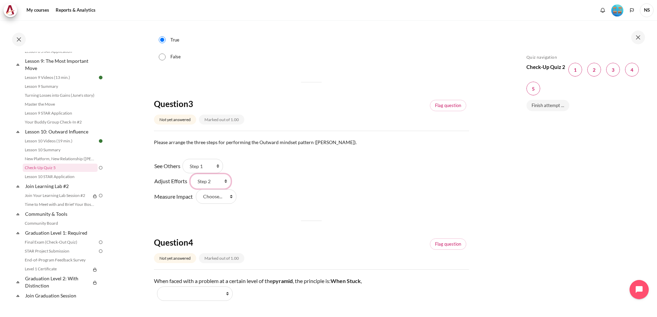
click at [190, 174] on select "Choose... Step 2 Step 1 Step 3" at bounding box center [210, 181] width 41 height 14
click at [230, 198] on select "Choose... Step 2 Step 1 Step 3" at bounding box center [216, 197] width 41 height 14
select select "3"
click at [196, 190] on select "Choose... Step 2 Step 1 Step 3" at bounding box center [216, 197] width 41 height 14
click at [292, 188] on div "See Others Answer 1 Question 3 Choose... Step 2 Step 1 Step 3 Adjust Efforts An…" at bounding box center [311, 182] width 315 height 46
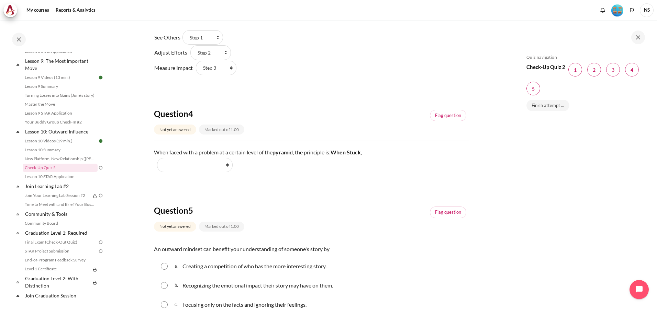
scroll to position [447, 0]
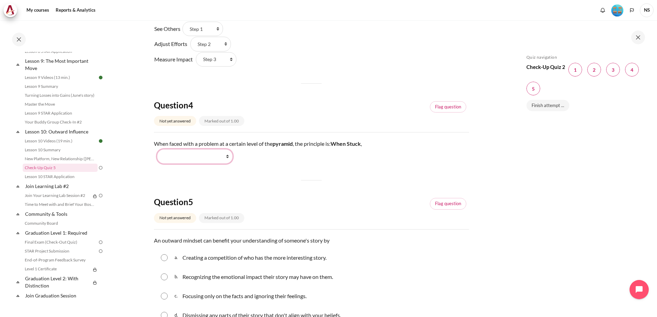
click at [229, 156] on select "Work Harder Go Higher Go Lower Stay Put" at bounding box center [195, 156] width 76 height 14
select select "3"
click at [157, 149] on select "Work Harder Go Higher Go Lower Stay Put" at bounding box center [195, 156] width 76 height 14
click at [293, 179] on div "Question 1 Not yet answered Marked out of 1.00 Flag question Question text What…" at bounding box center [311, 0] width 315 height 701
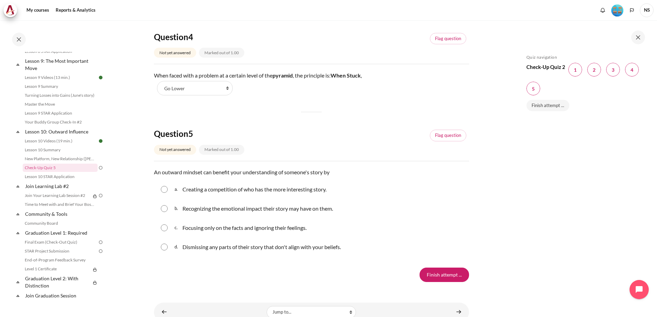
scroll to position [515, 0]
click at [164, 207] on input "Content" at bounding box center [164, 208] width 7 height 7
radio input "true"
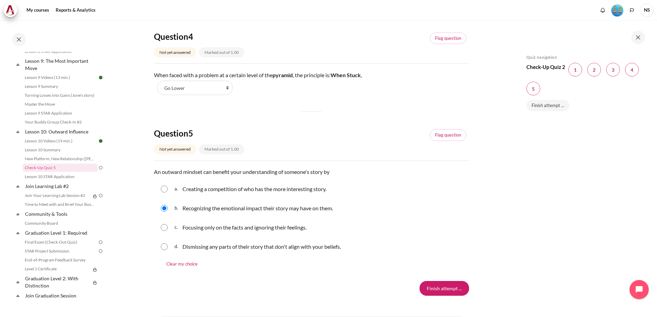
scroll to position [551, 0]
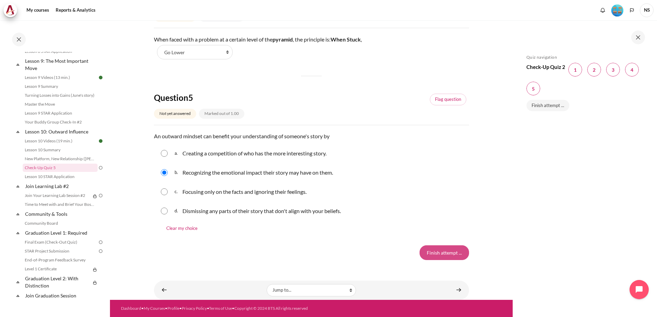
click at [446, 249] on input "Finish attempt ..." at bounding box center [443, 253] width 49 height 14
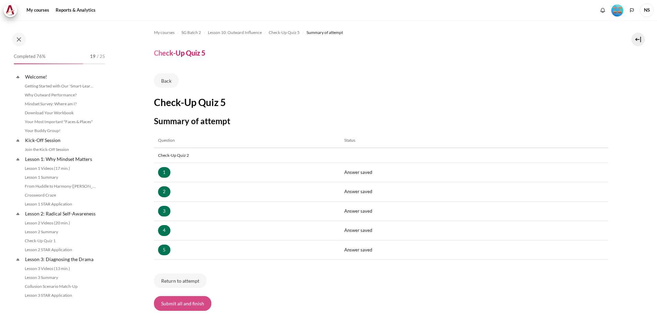
scroll to position [569, 0]
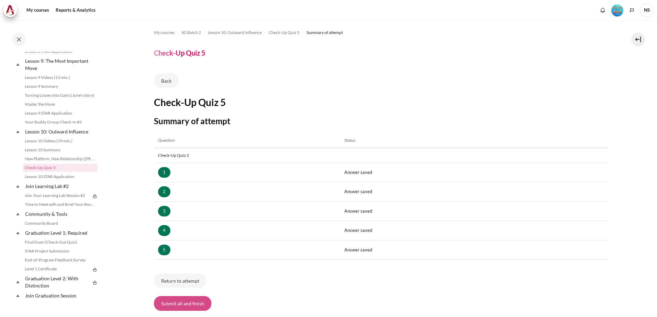
click at [194, 304] on button "Submit all and finish" at bounding box center [182, 303] width 57 height 14
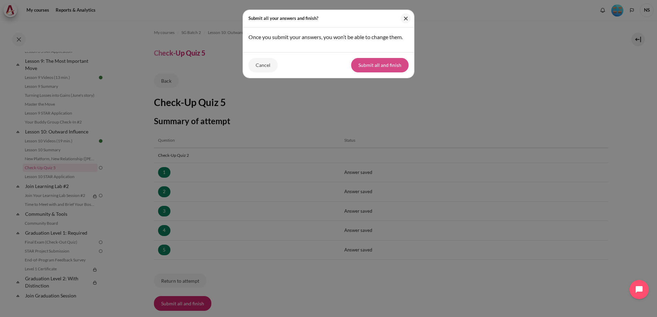
click at [367, 70] on button "Submit all and finish" at bounding box center [379, 65] width 57 height 14
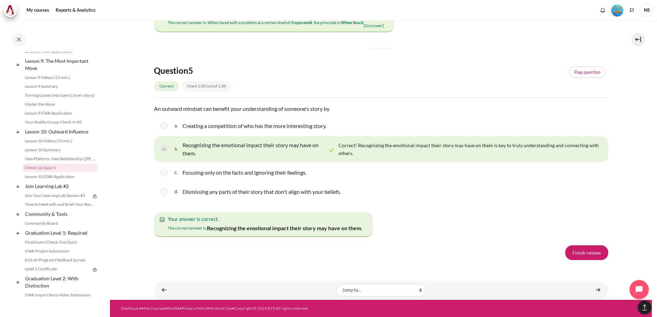
scroll to position [1230, 0]
click at [583, 253] on link "Finish review" at bounding box center [586, 253] width 43 height 14
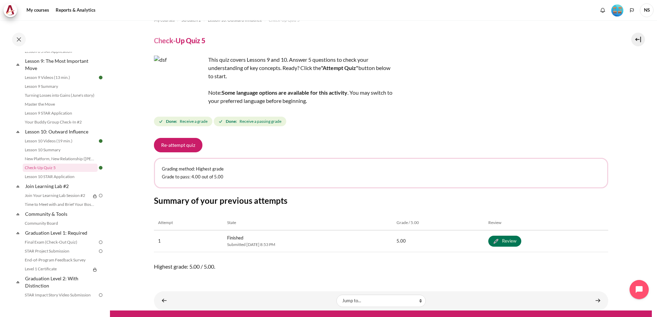
scroll to position [23, 0]
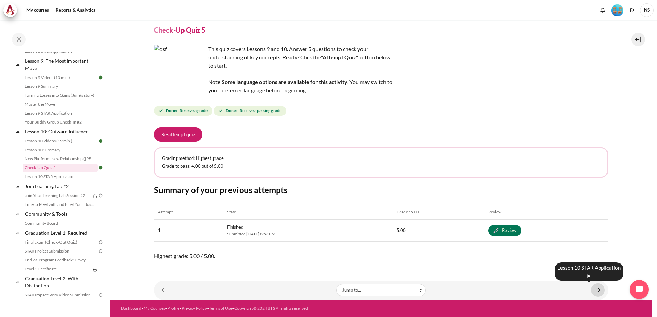
click at [593, 286] on link "Content" at bounding box center [598, 290] width 14 height 13
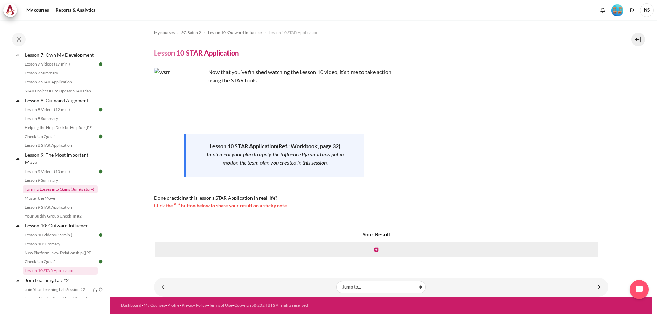
scroll to position [509, 0]
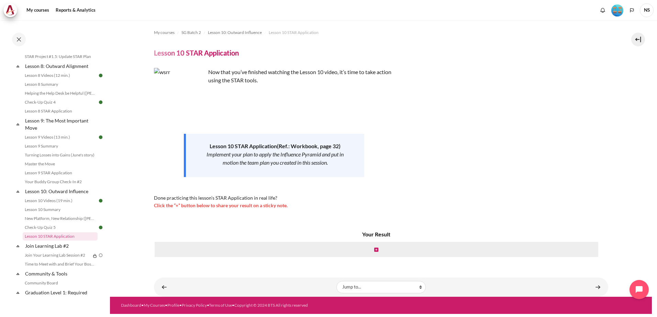
click at [239, 247] on div "Content" at bounding box center [376, 249] width 445 height 16
